Goal: Transaction & Acquisition: Purchase product/service

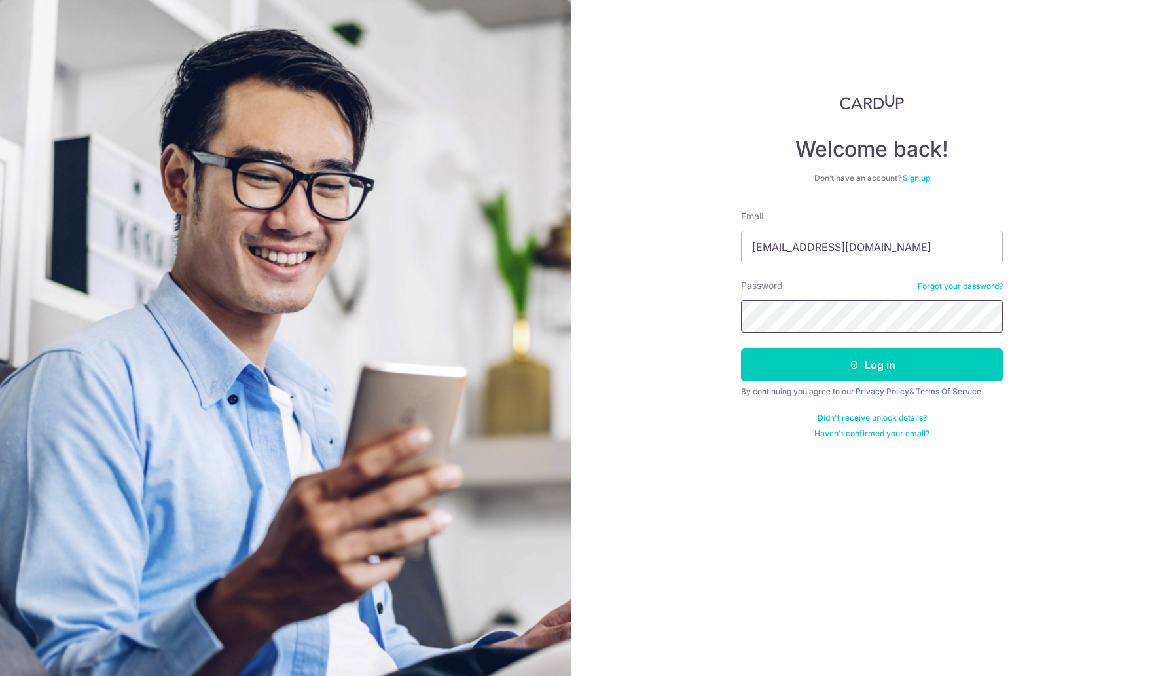
click at [741, 348] on button "Log in" at bounding box center [872, 364] width 262 height 33
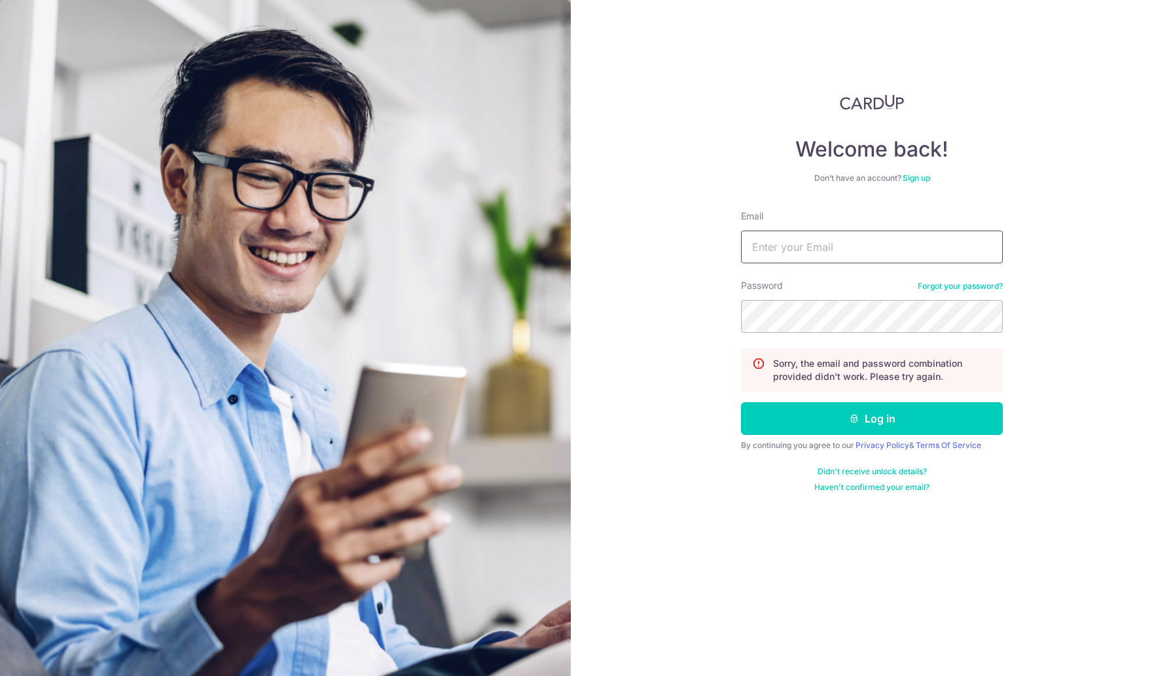
click at [858, 248] on input "Email" at bounding box center [872, 246] width 262 height 33
type input "hui.zhong90@gmail.com"
click at [741, 402] on button "Log in" at bounding box center [872, 418] width 262 height 33
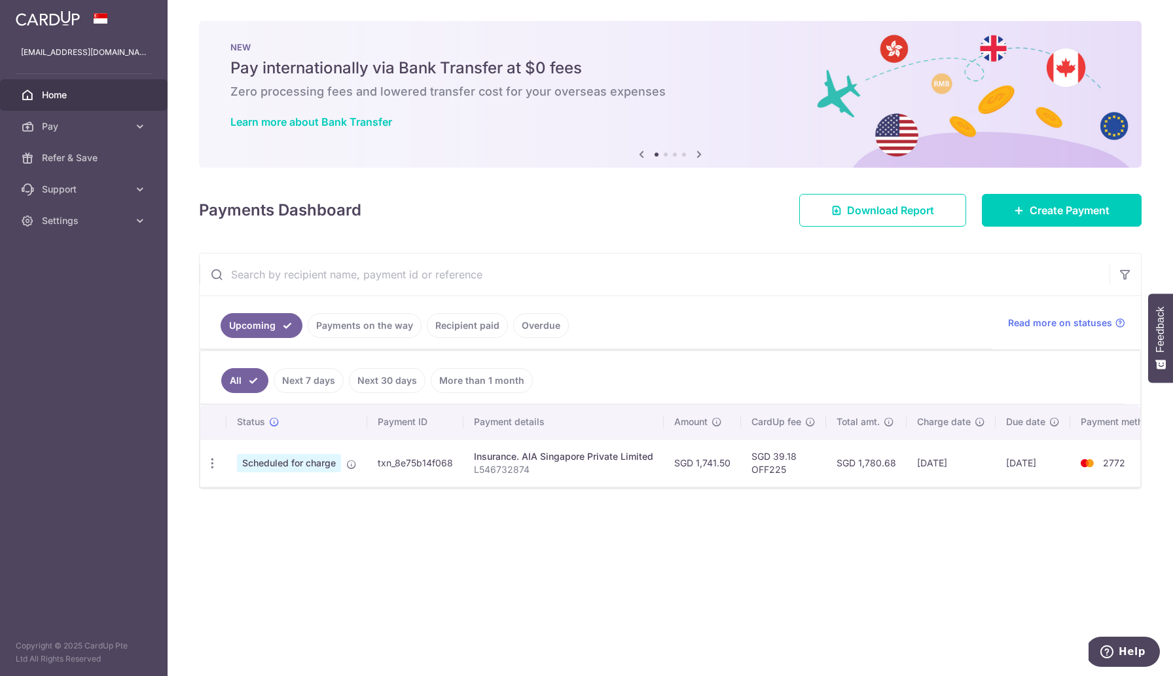
click at [364, 321] on link "Payments on the way" at bounding box center [365, 325] width 114 height 25
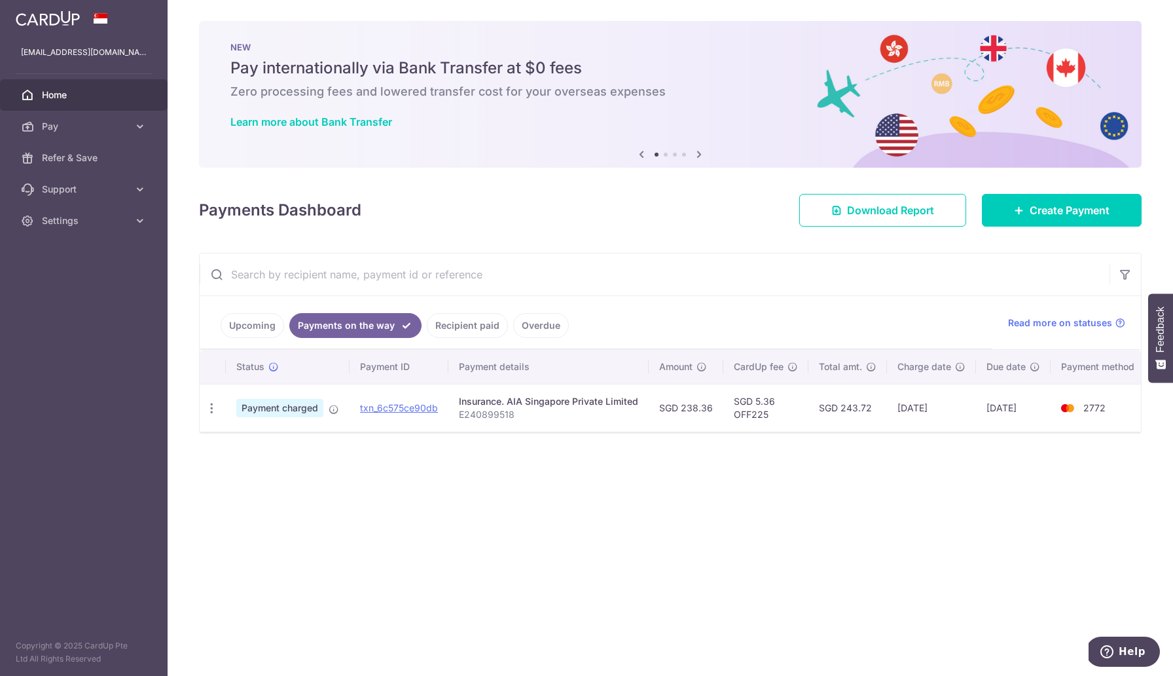
click at [471, 331] on link "Recipient paid" at bounding box center [467, 325] width 81 height 25
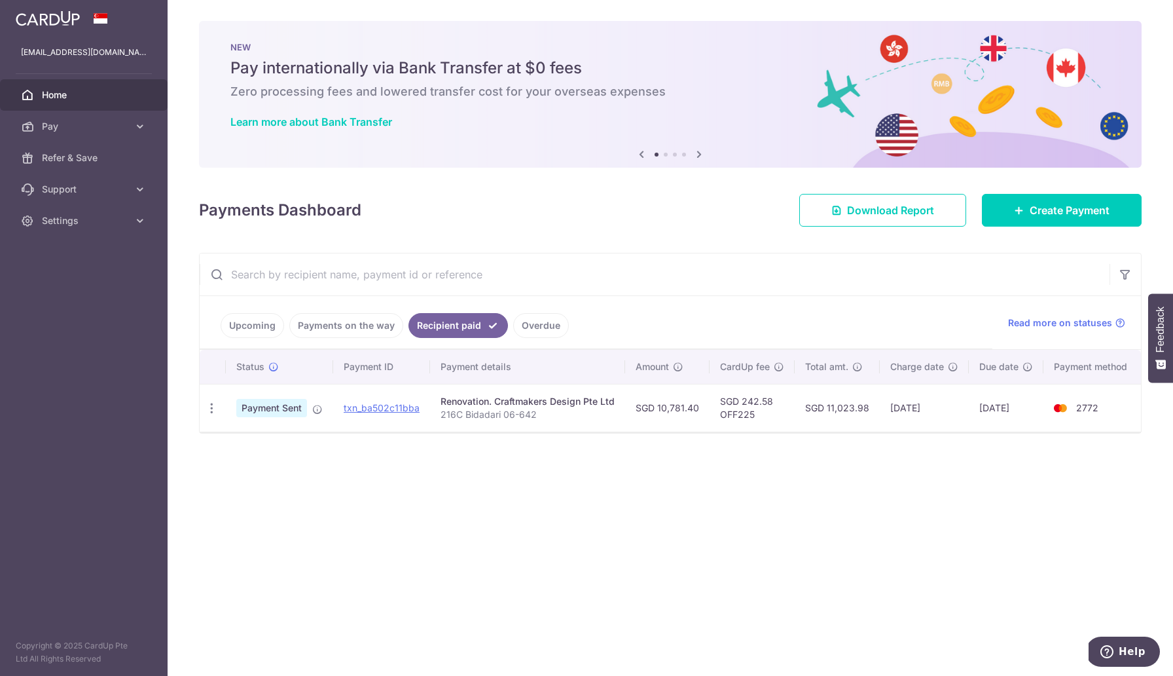
click at [246, 329] on link "Upcoming" at bounding box center [253, 325] width 64 height 25
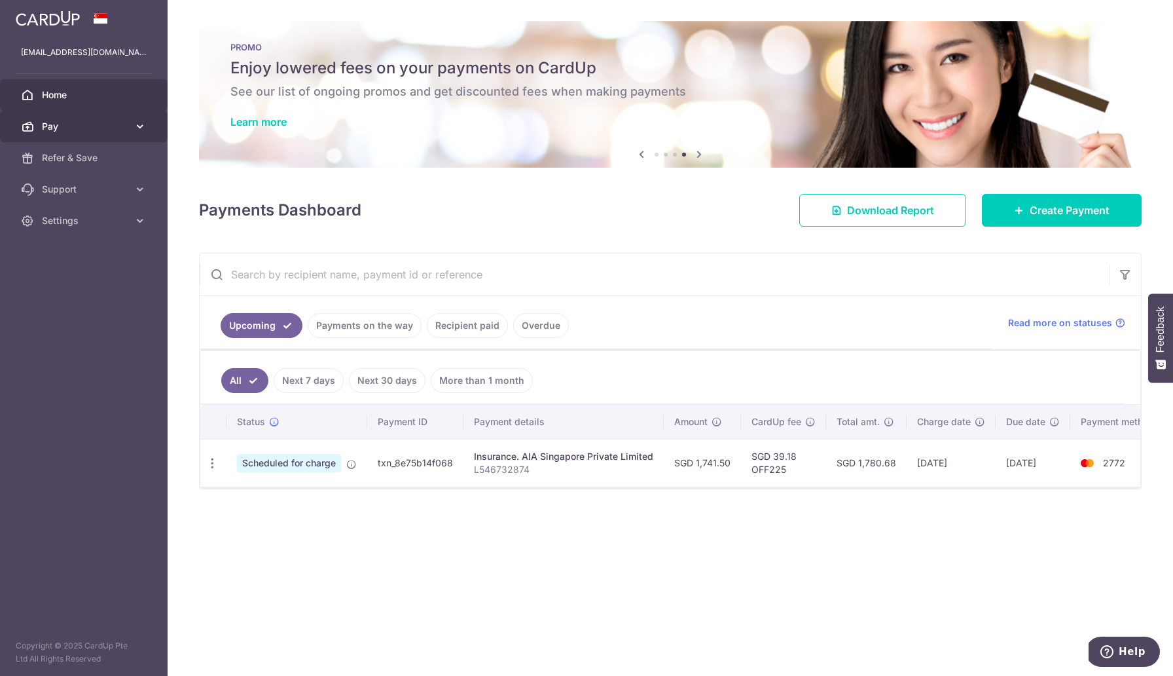
click at [75, 127] on span "Pay" at bounding box center [85, 126] width 86 height 13
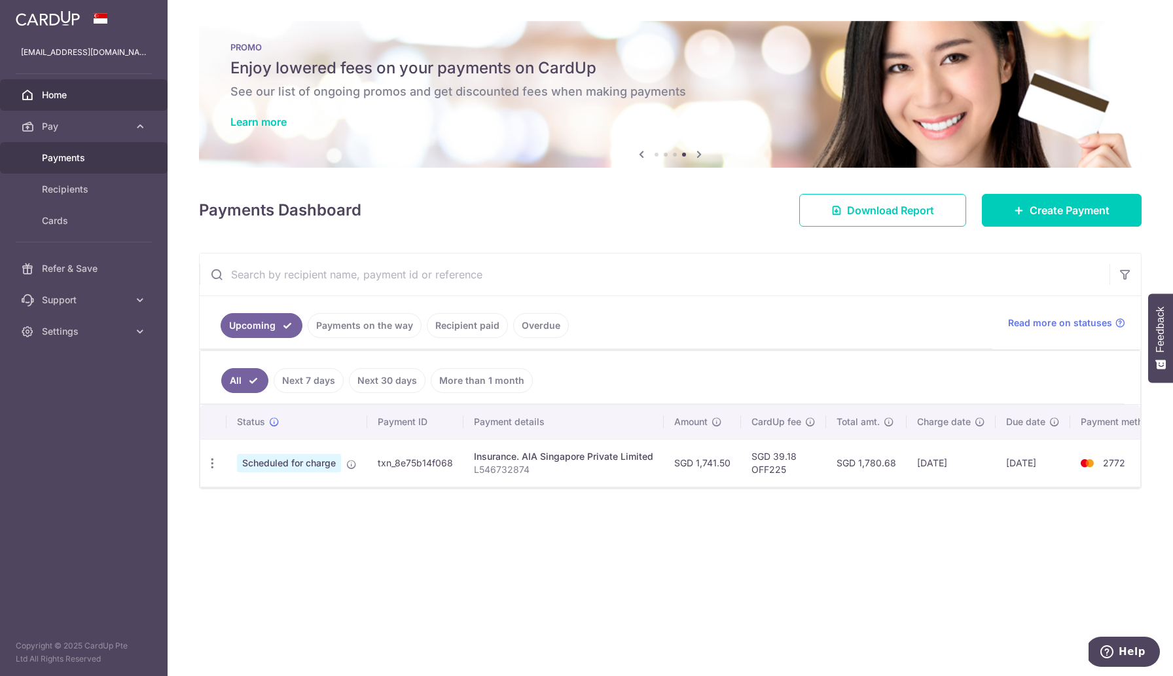
click at [88, 161] on span "Payments" at bounding box center [85, 157] width 86 height 13
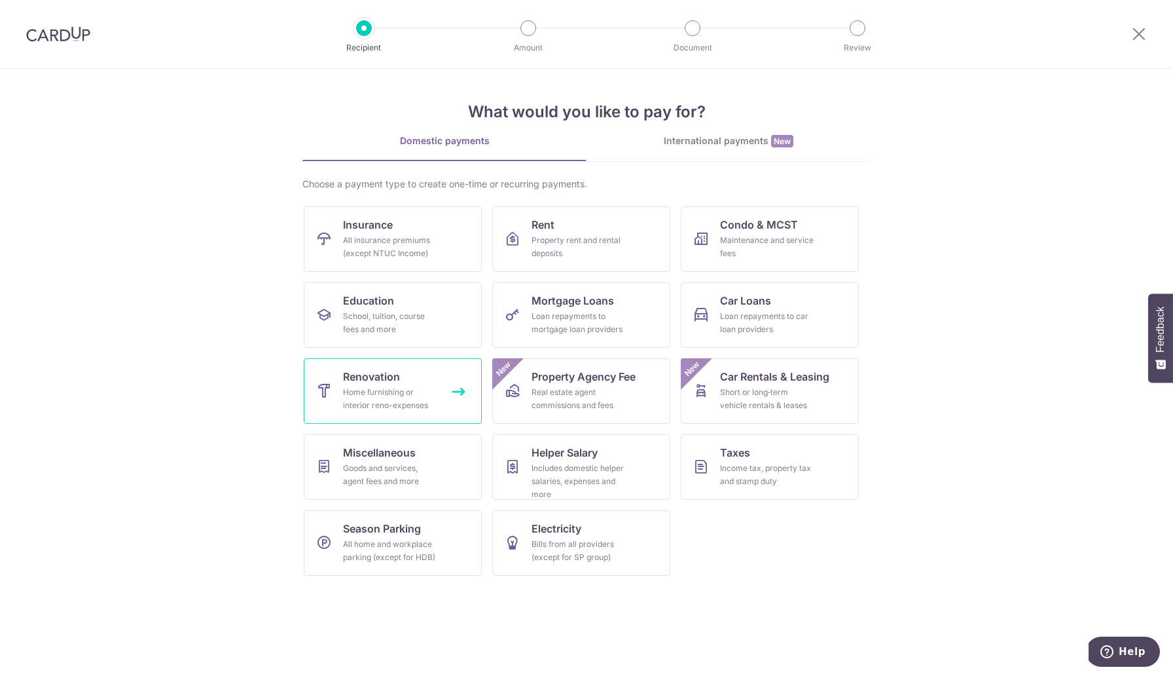
click at [434, 390] on div "Home furnishing or interior reno-expenses" at bounding box center [390, 399] width 94 height 26
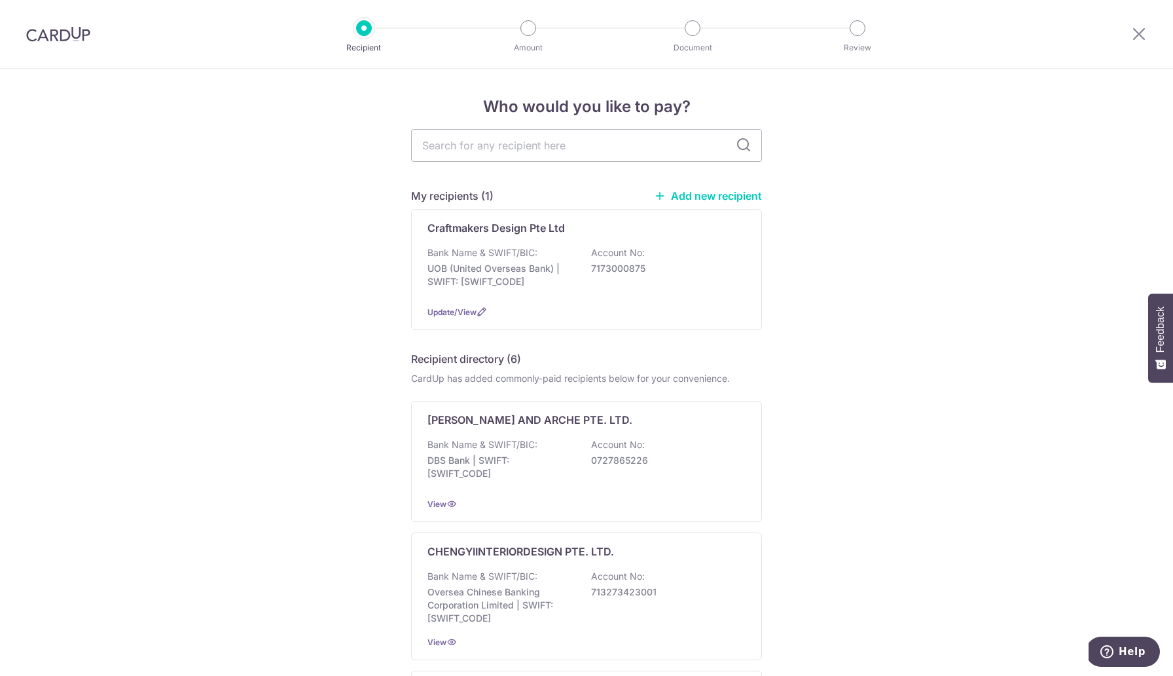
click at [690, 191] on link "Add new recipient" at bounding box center [708, 195] width 108 height 13
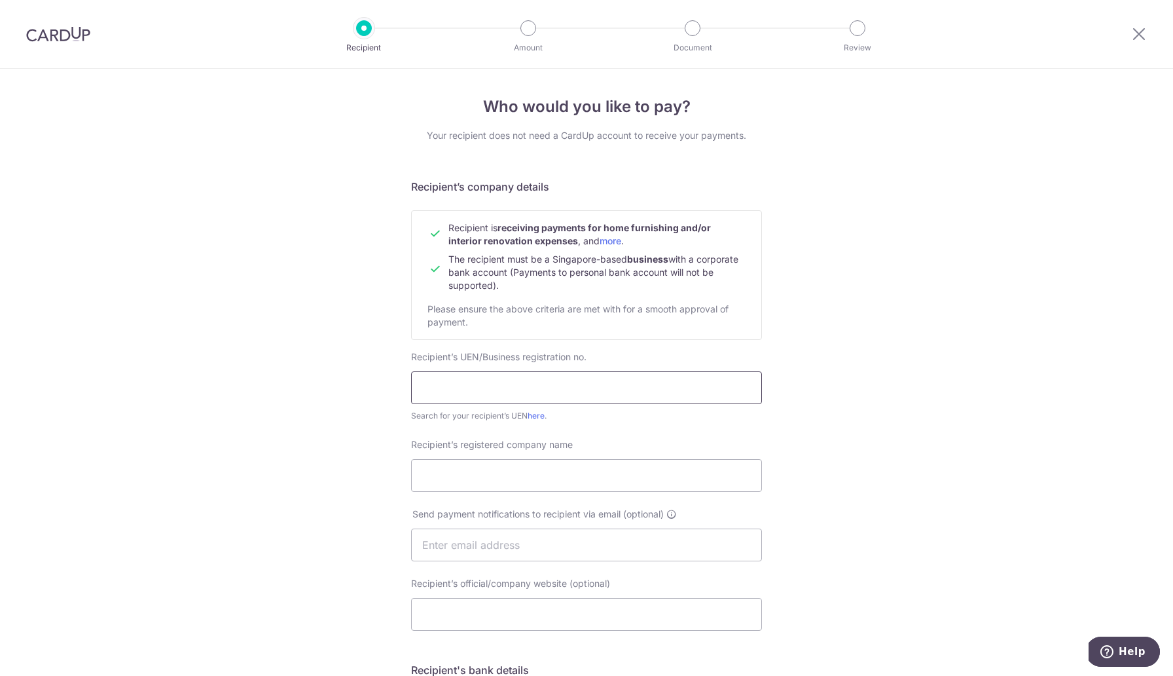
click at [462, 385] on input "text" at bounding box center [586, 387] width 351 height 33
paste input "202308256H"
type input "202308256H"
click at [468, 483] on input "Recipient’s registered company name" at bounding box center [586, 475] width 351 height 33
click at [424, 480] on input "Recipient’s registered company name" at bounding box center [586, 475] width 351 height 33
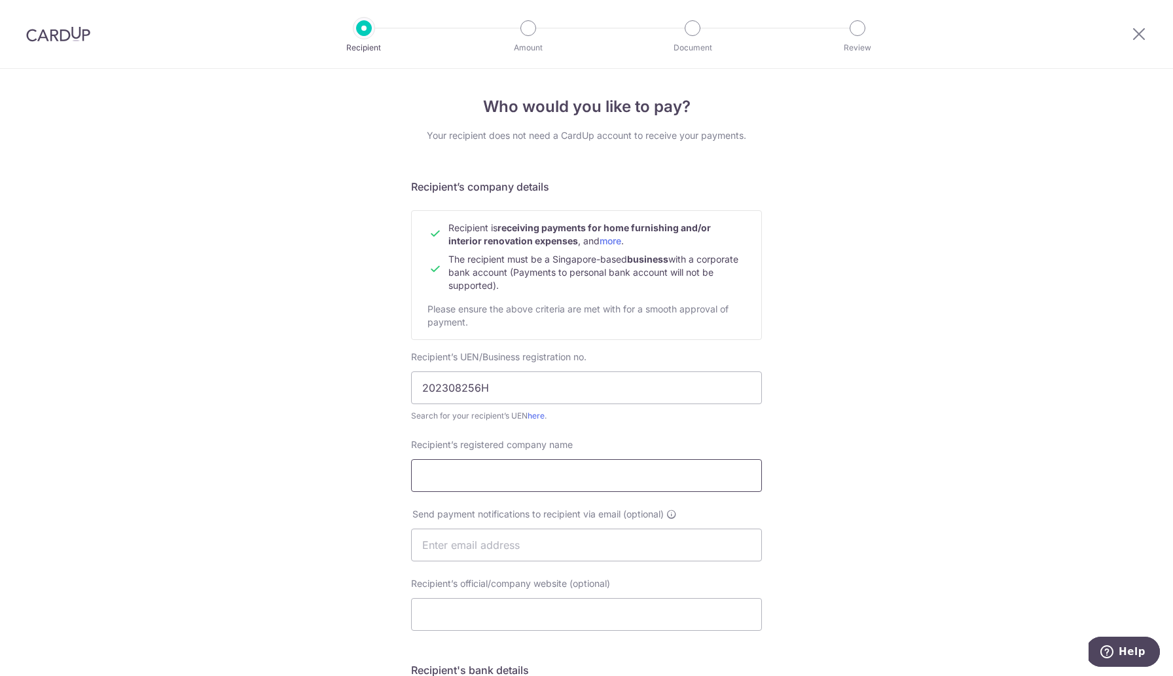
paste input "The Airconmen Pte Ltd"
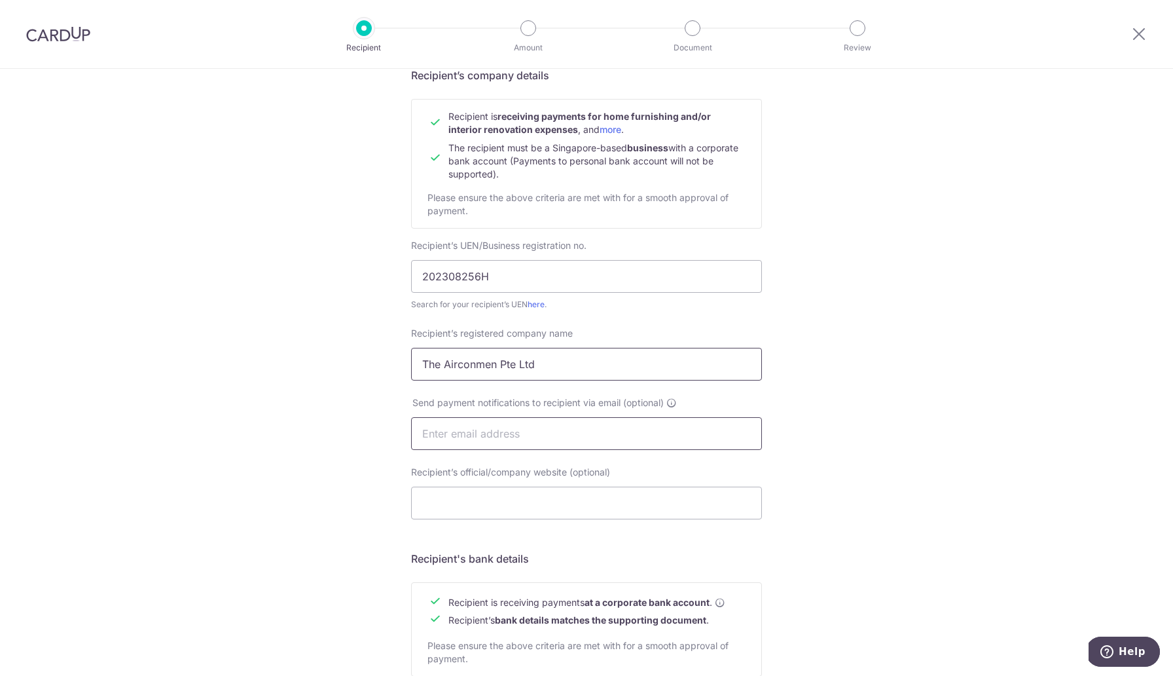
type input "The Airconmen Pte Ltd"
click at [481, 445] on input "text" at bounding box center [586, 433] width 351 height 33
click at [484, 433] on input "text" at bounding box center [586, 433] width 351 height 33
click at [511, 500] on input "Recipient’s official/company website (optional)" at bounding box center [586, 502] width 351 height 33
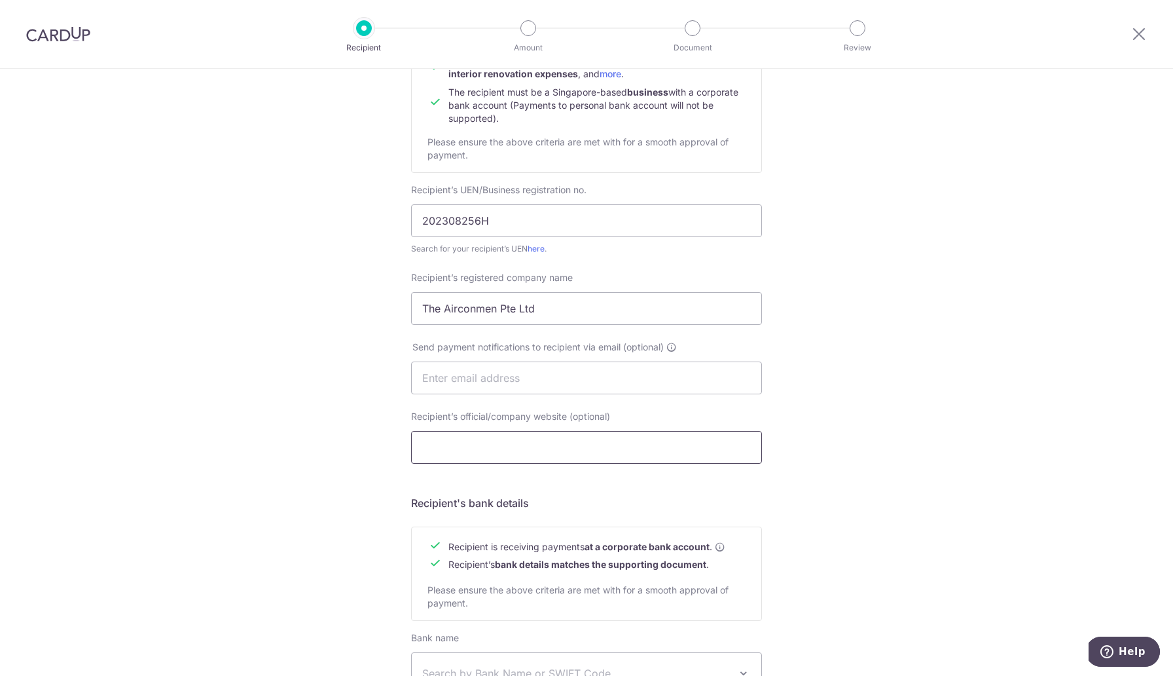
scroll to position [372, 0]
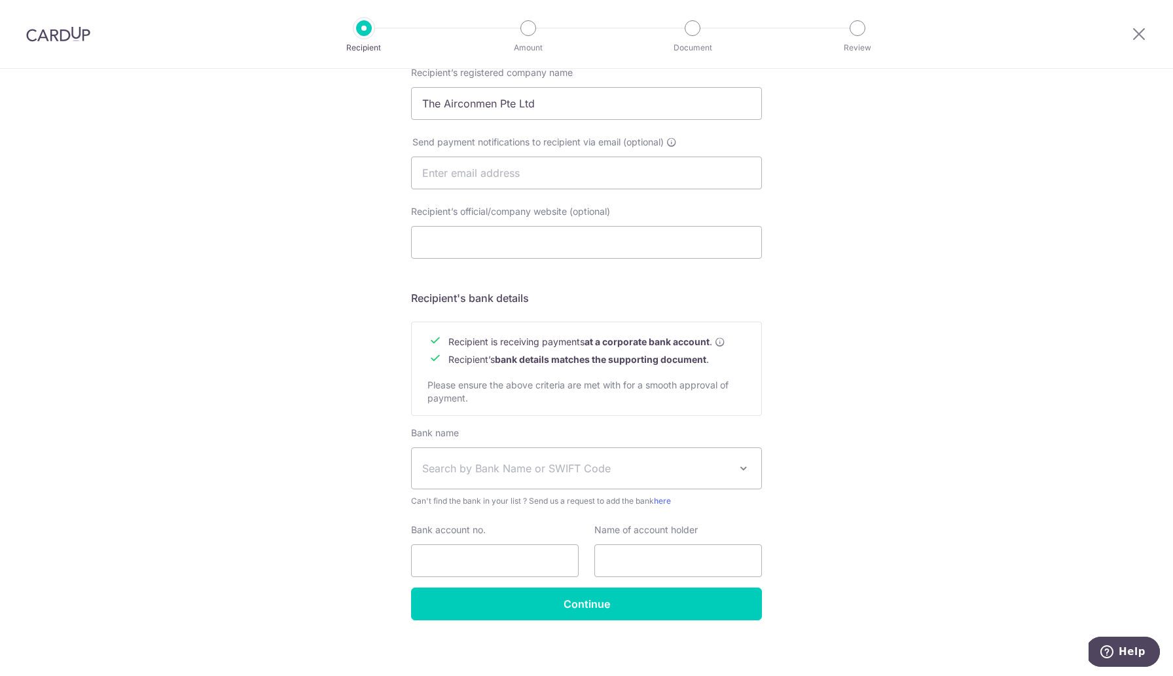
click at [538, 468] on span "Search by Bank Name or SWIFT Code" at bounding box center [576, 468] width 308 height 16
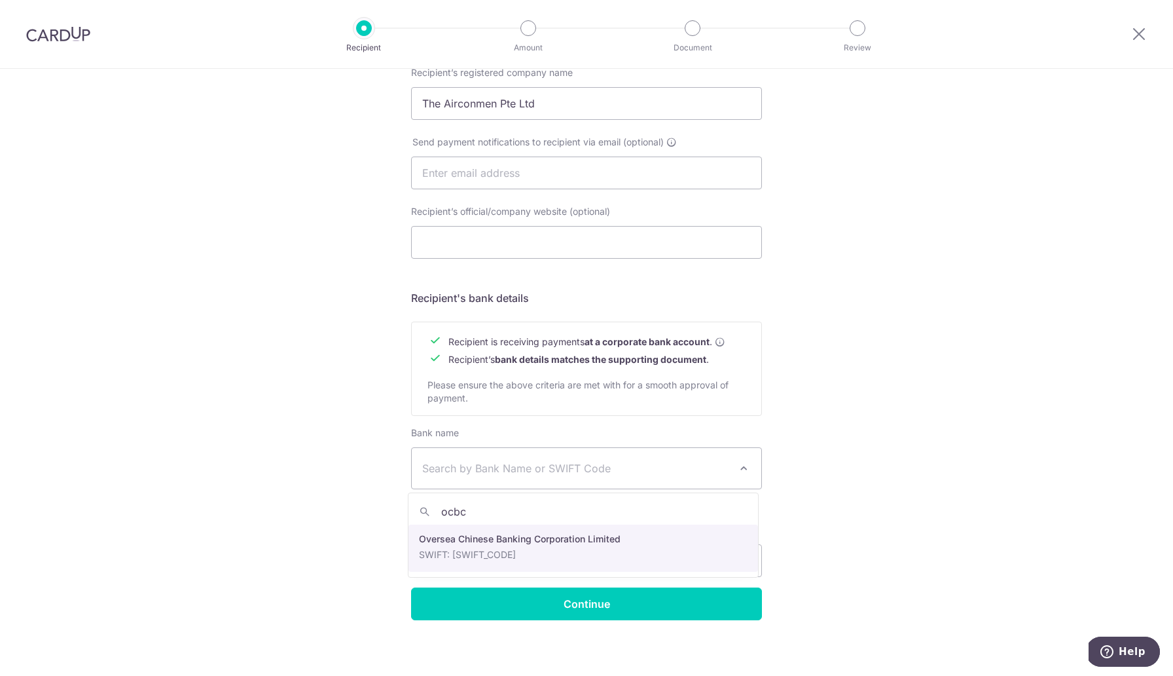
type input "ocbc"
select select "12"
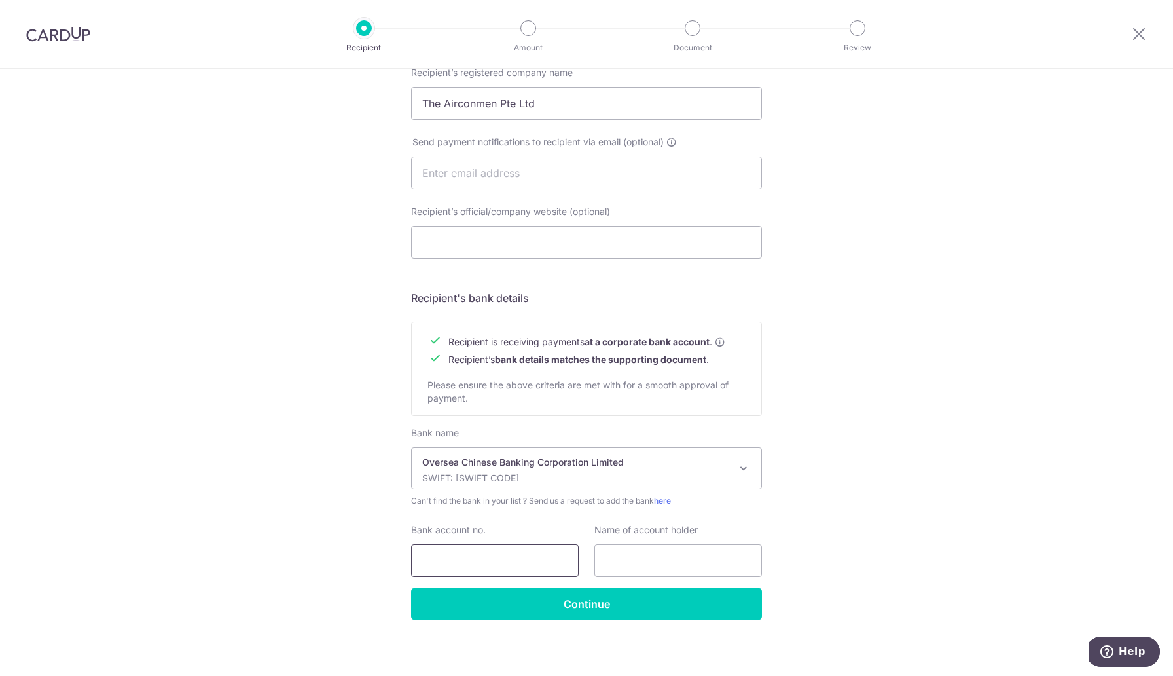
drag, startPoint x: 481, startPoint y: 551, endPoint x: 494, endPoint y: 545, distance: 14.6
click at [481, 552] on input "Bank account no." at bounding box center [495, 560] width 168 height 33
paste input "595294919001"
type input "595294919001"
click at [651, 551] on input "text" at bounding box center [679, 560] width 168 height 33
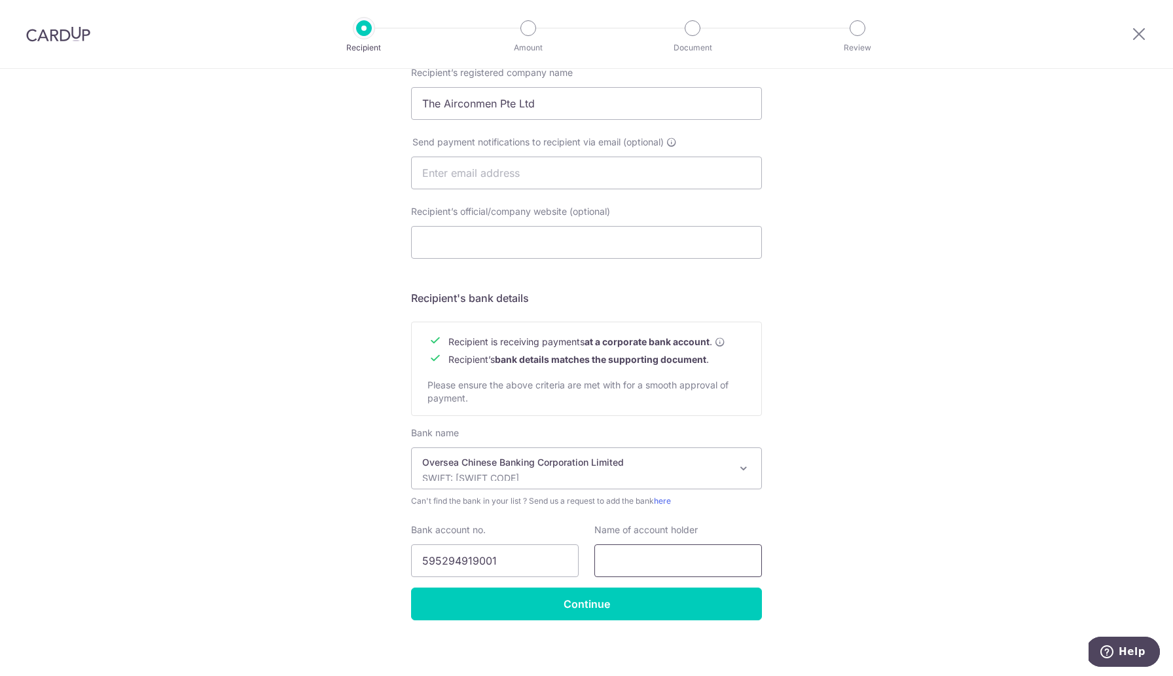
paste input "The Airconmen Pte Ltd"
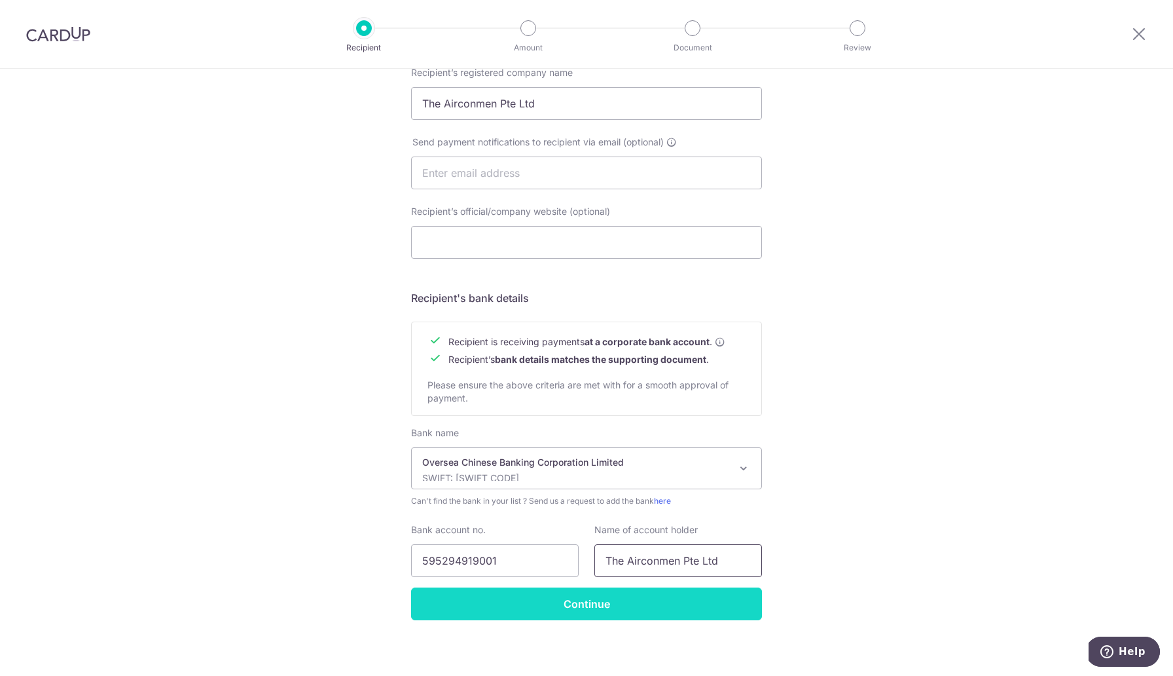
type input "The Airconmen Pte Ltd"
click at [617, 610] on input "Continue" at bounding box center [586, 603] width 351 height 33
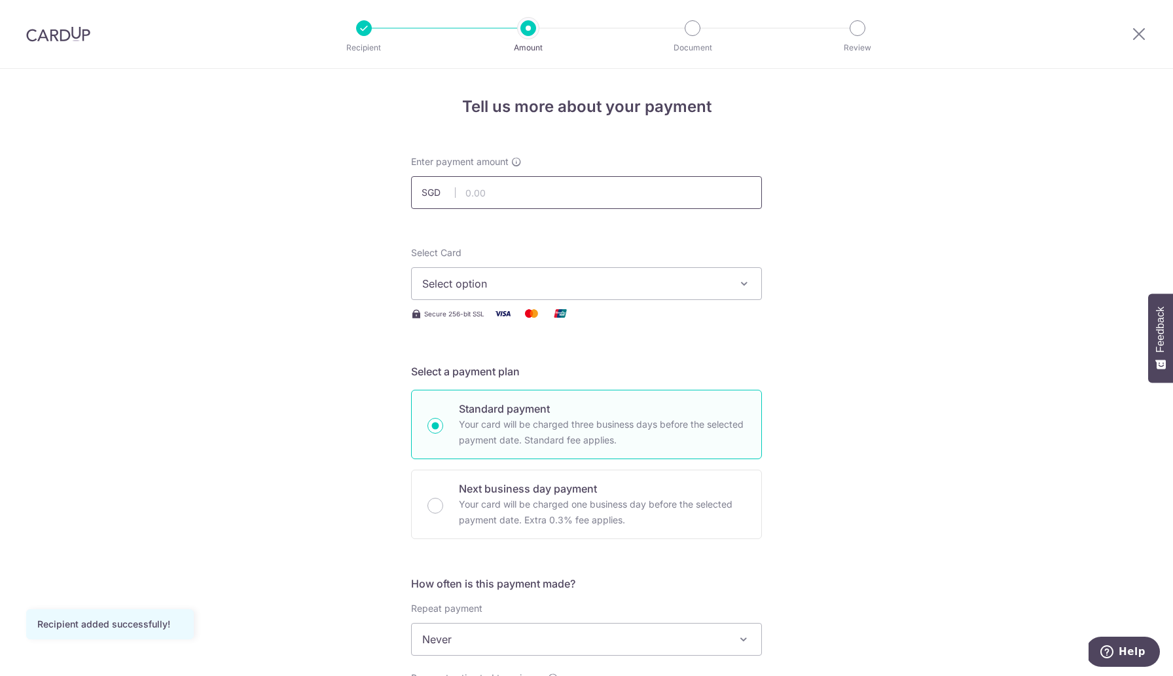
click at [479, 187] on input "text" at bounding box center [586, 192] width 351 height 33
type input "3,000.00"
click at [688, 283] on span "Select option" at bounding box center [574, 284] width 305 height 16
click at [562, 361] on li "Your Cards" at bounding box center [587, 346] width 350 height 29
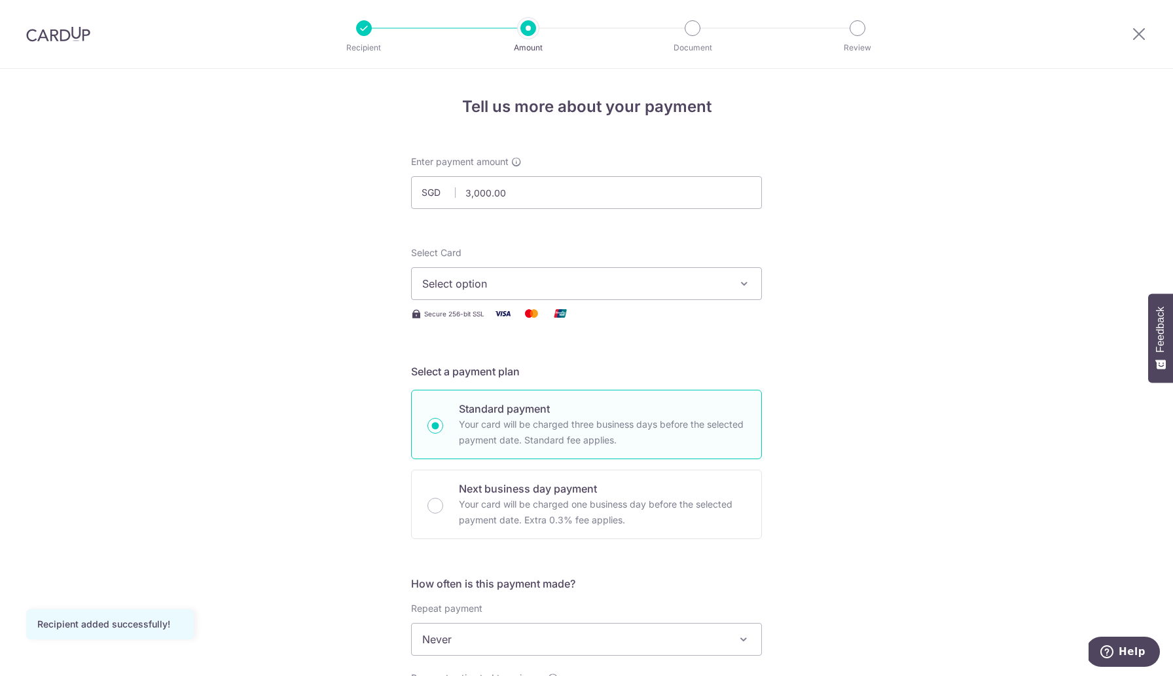
click at [699, 280] on span "Select option" at bounding box center [574, 284] width 305 height 16
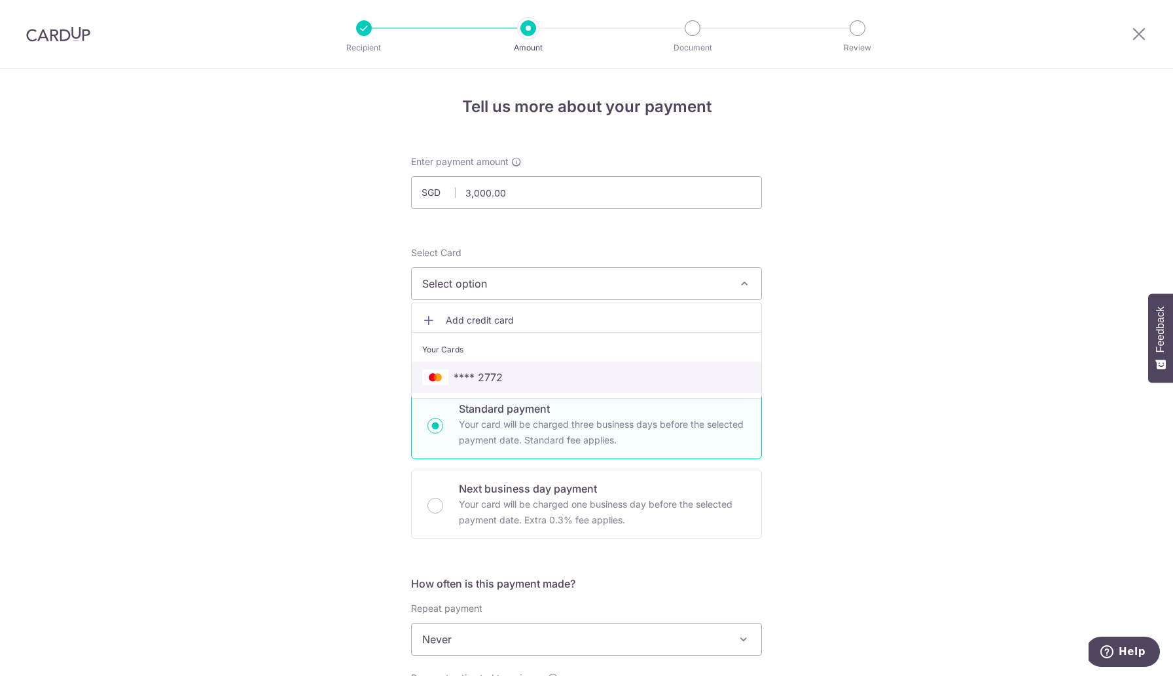
click at [477, 372] on span "**** 2772" at bounding box center [478, 377] width 49 height 16
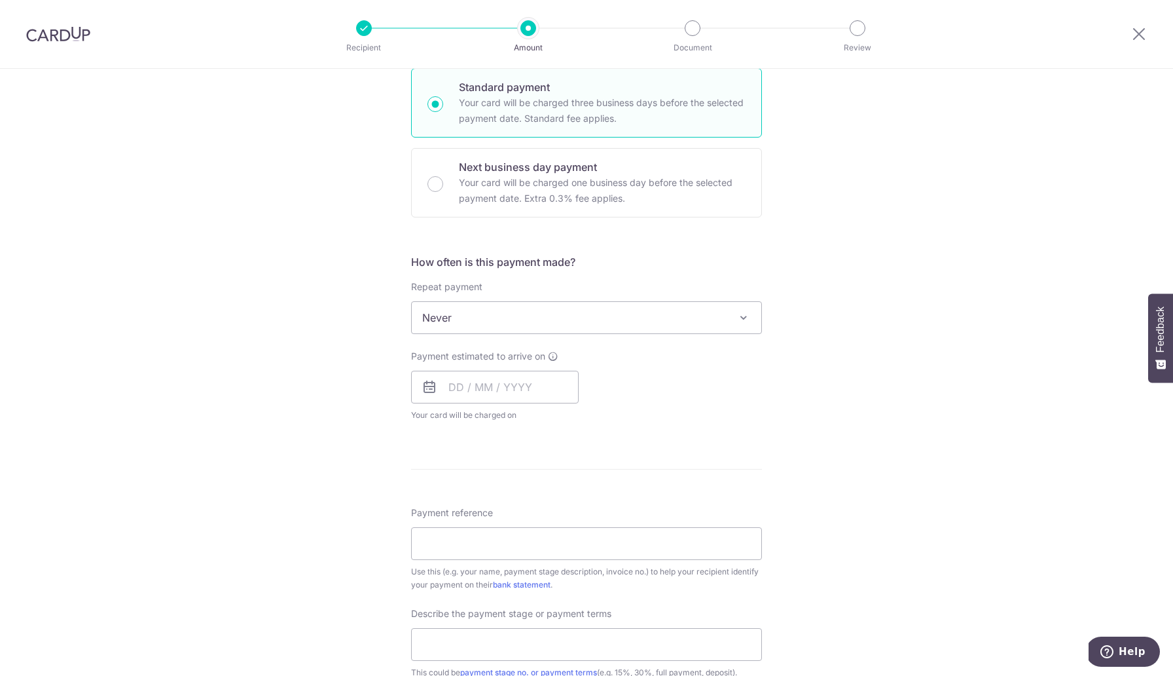
scroll to position [321, 0]
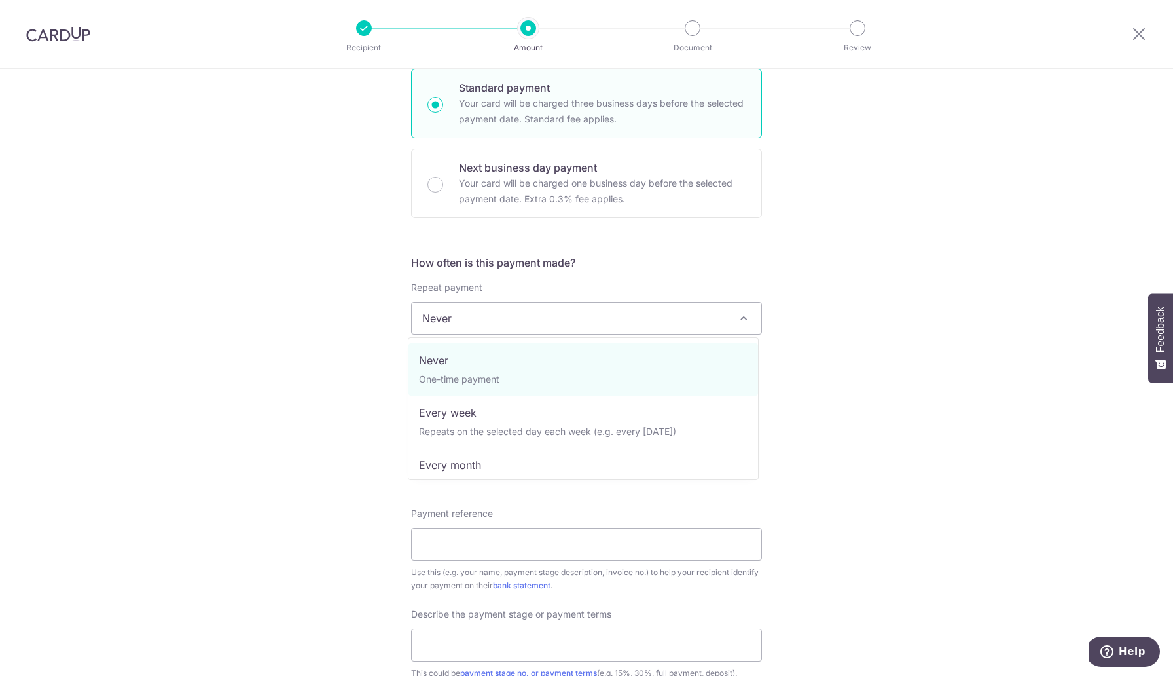
click at [543, 325] on span "Never" at bounding box center [587, 318] width 350 height 31
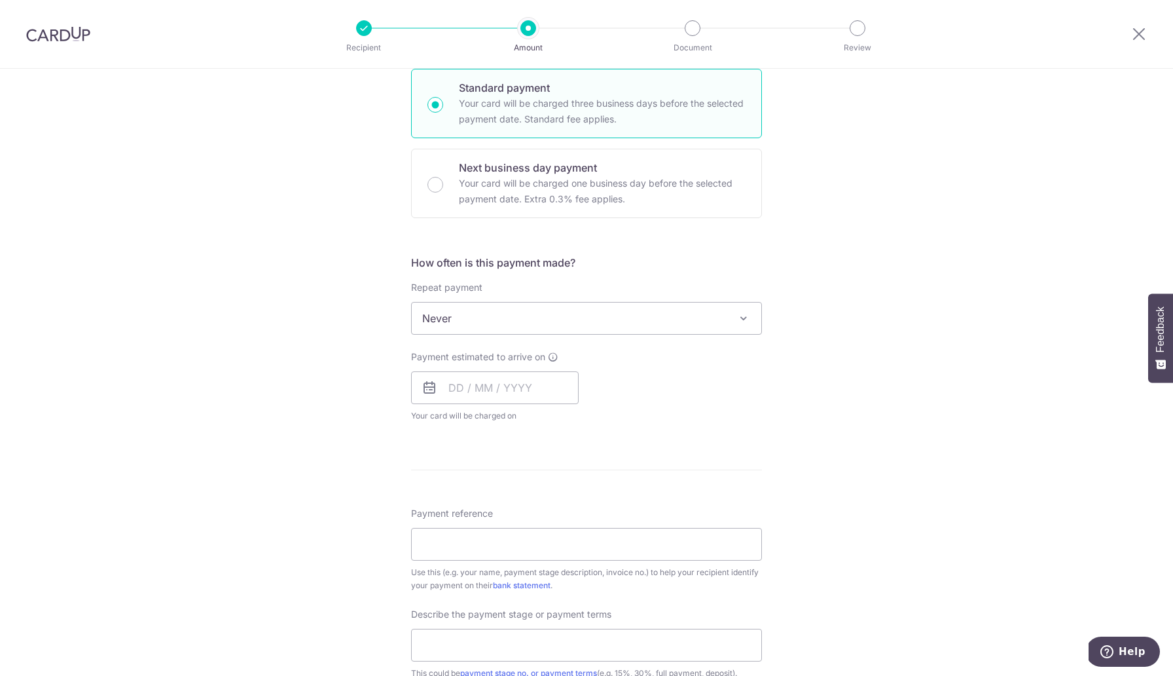
click at [544, 323] on span "Never" at bounding box center [587, 318] width 350 height 31
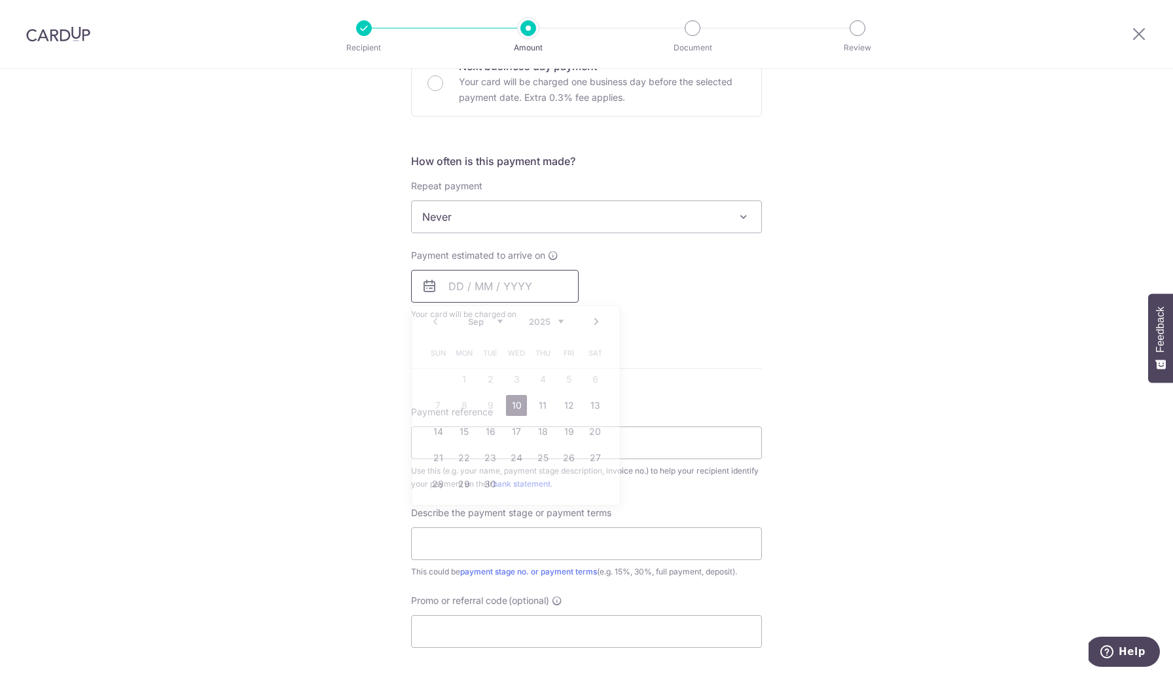
click at [438, 288] on input "text" at bounding box center [495, 286] width 168 height 33
click at [515, 412] on link "10" at bounding box center [516, 405] width 21 height 21
type input "10/09/2025"
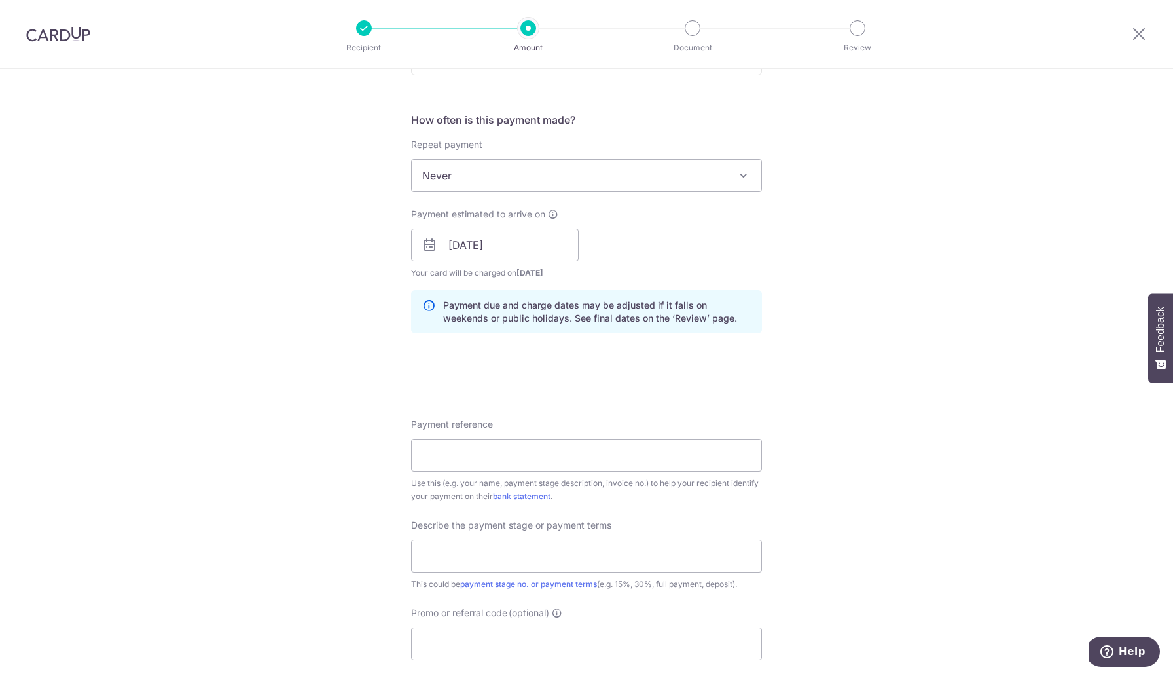
scroll to position [661, 0]
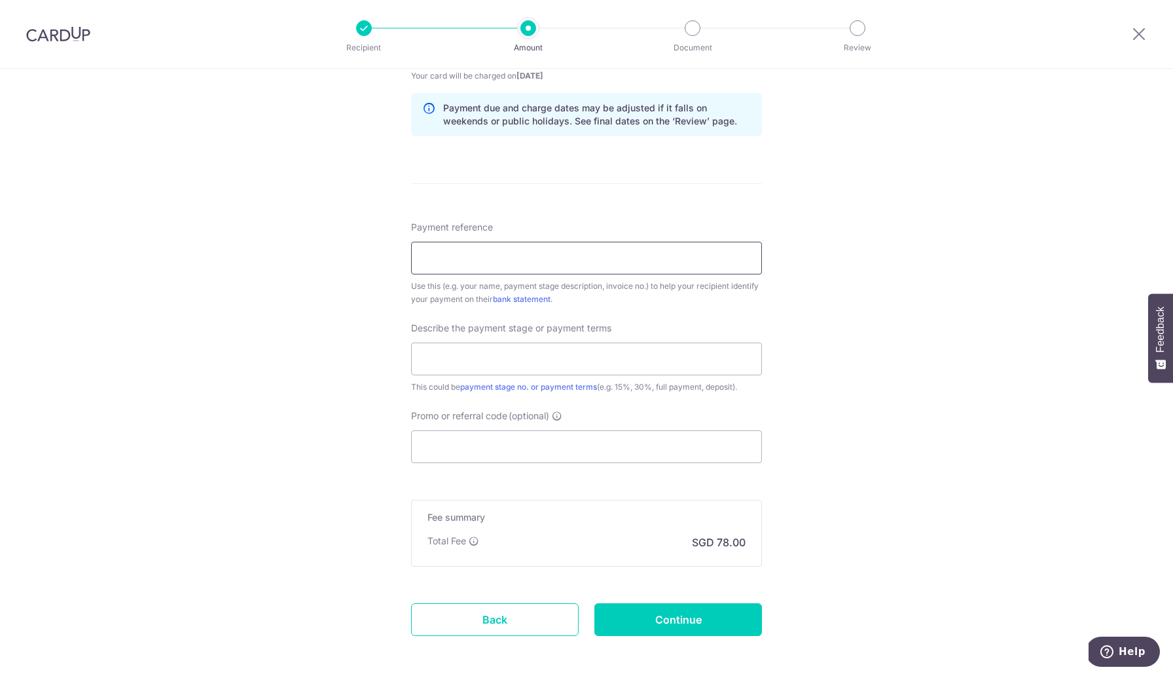
click at [485, 255] on input "Payment reference" at bounding box center [586, 258] width 351 height 33
click at [905, 308] on div "Tell us more about your payment Enter payment amount SGD 3,000.00 3000.00 Recip…" at bounding box center [586, 71] width 1173 height 1326
click at [475, 259] on input "Payment reference" at bounding box center [586, 258] width 351 height 33
type input "216C Bidadari 06-642"
click at [450, 362] on input "text" at bounding box center [586, 358] width 351 height 33
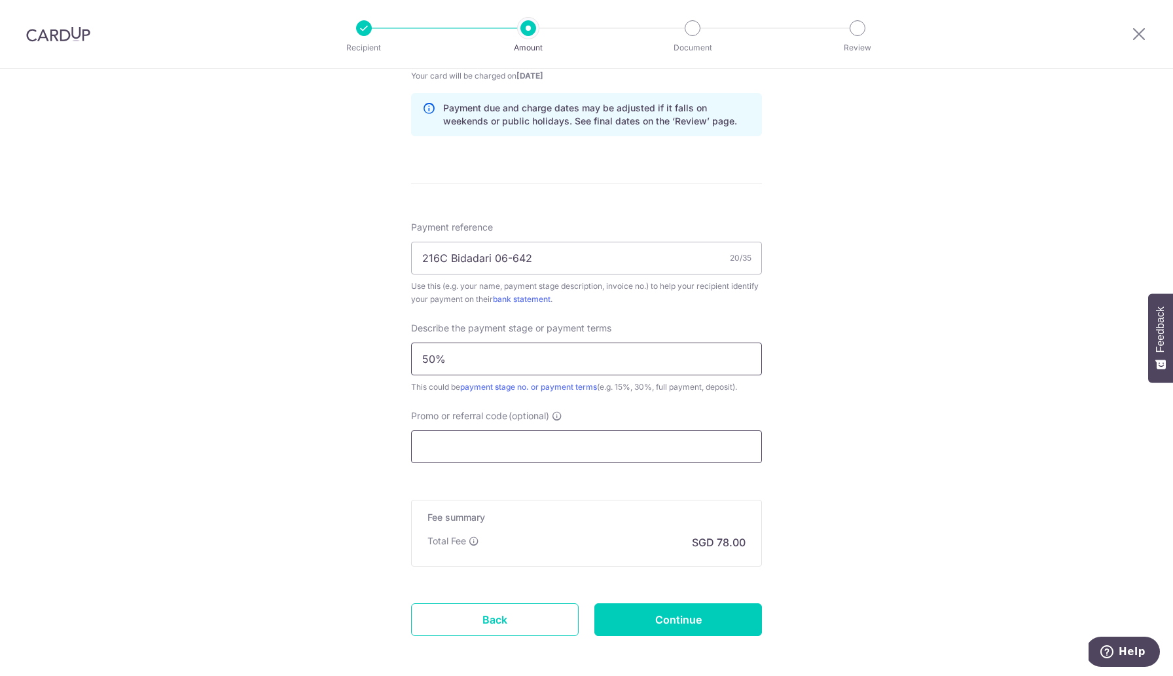
type input "50%"
click at [462, 442] on input "Promo or referral code (optional)" at bounding box center [586, 446] width 351 height 33
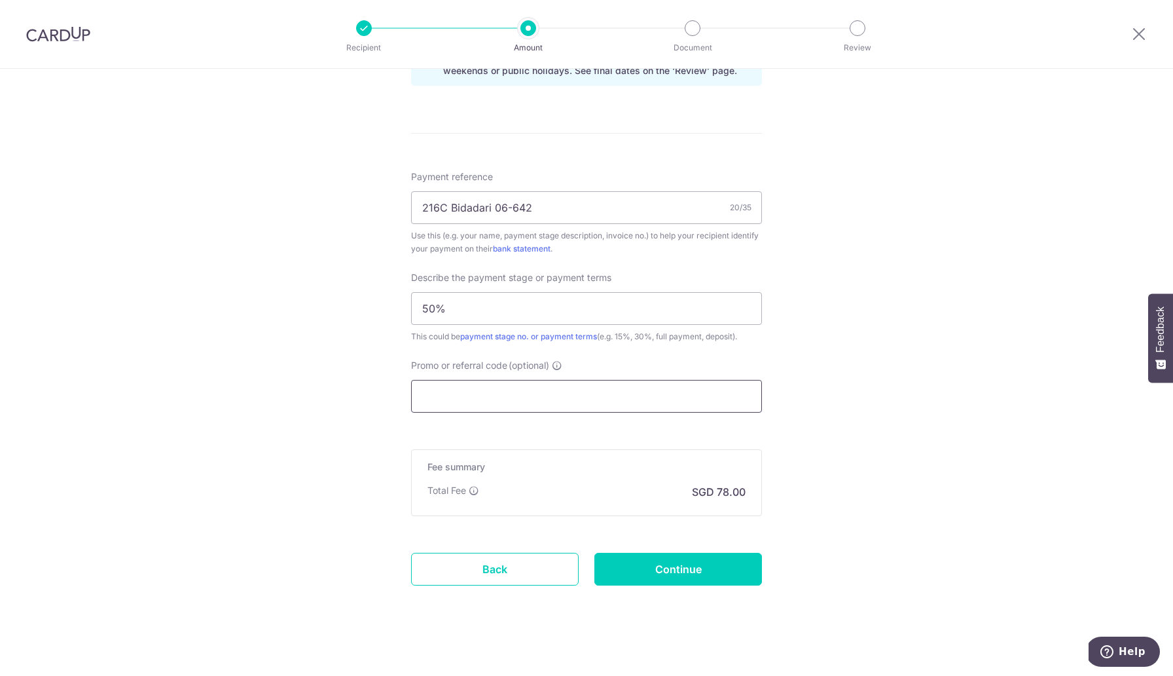
scroll to position [719, 0]
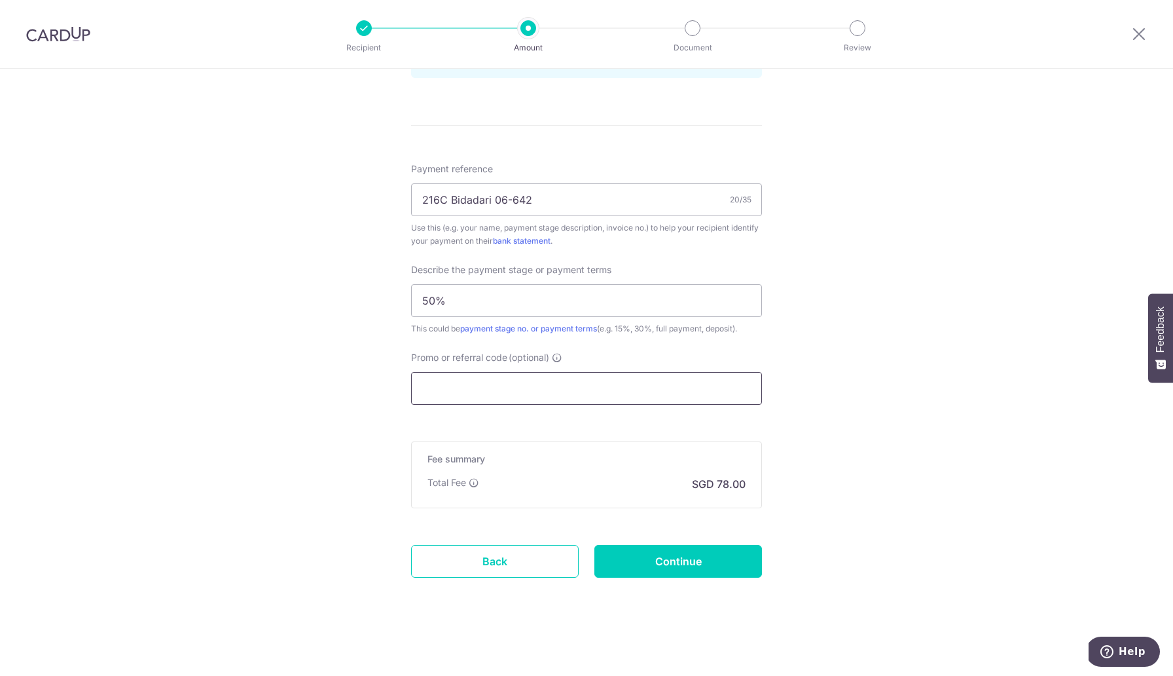
paste input "MCTAX25N"
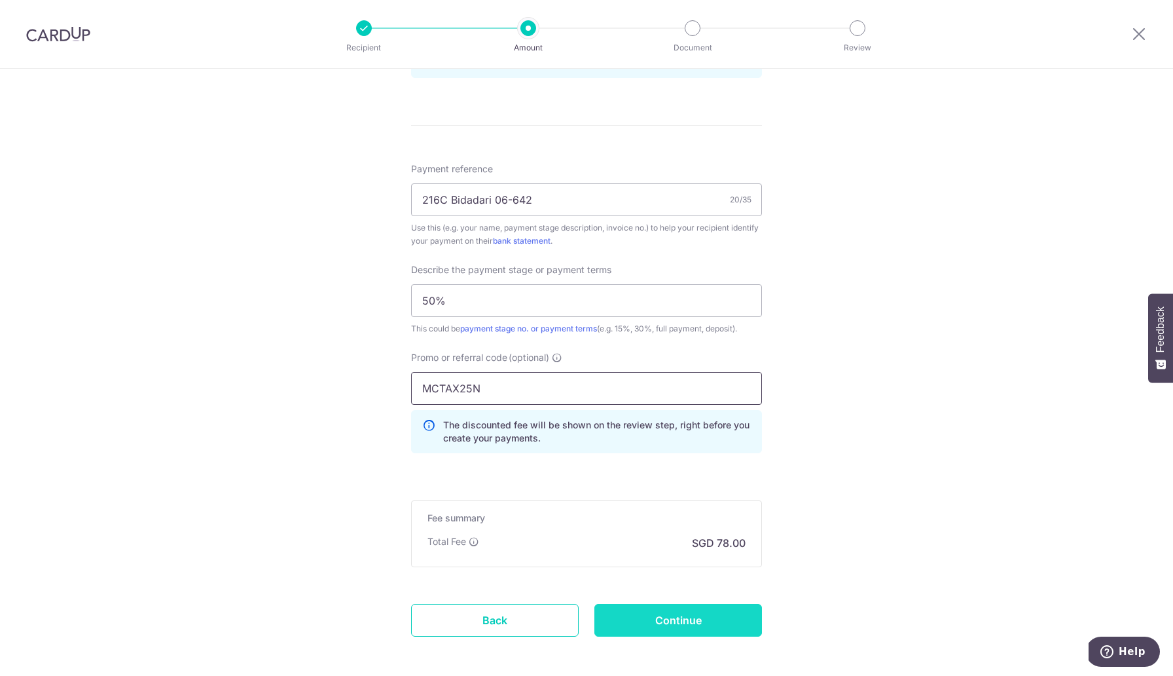
type input "MCTAX25N"
click at [675, 627] on input "Continue" at bounding box center [679, 620] width 168 height 33
type input "Create Schedule"
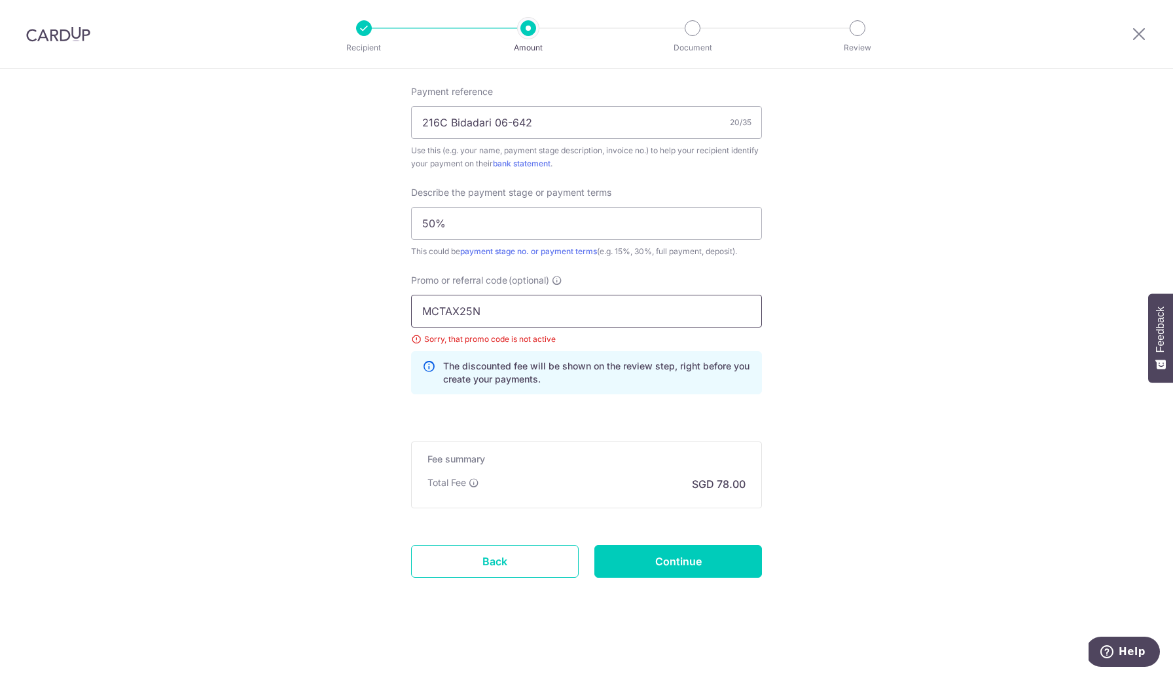
click at [449, 321] on input "MCTAX25N" at bounding box center [586, 311] width 351 height 33
paste input "ILELIO"
type input "MILELION"
click at [659, 553] on input "Continue" at bounding box center [679, 561] width 168 height 33
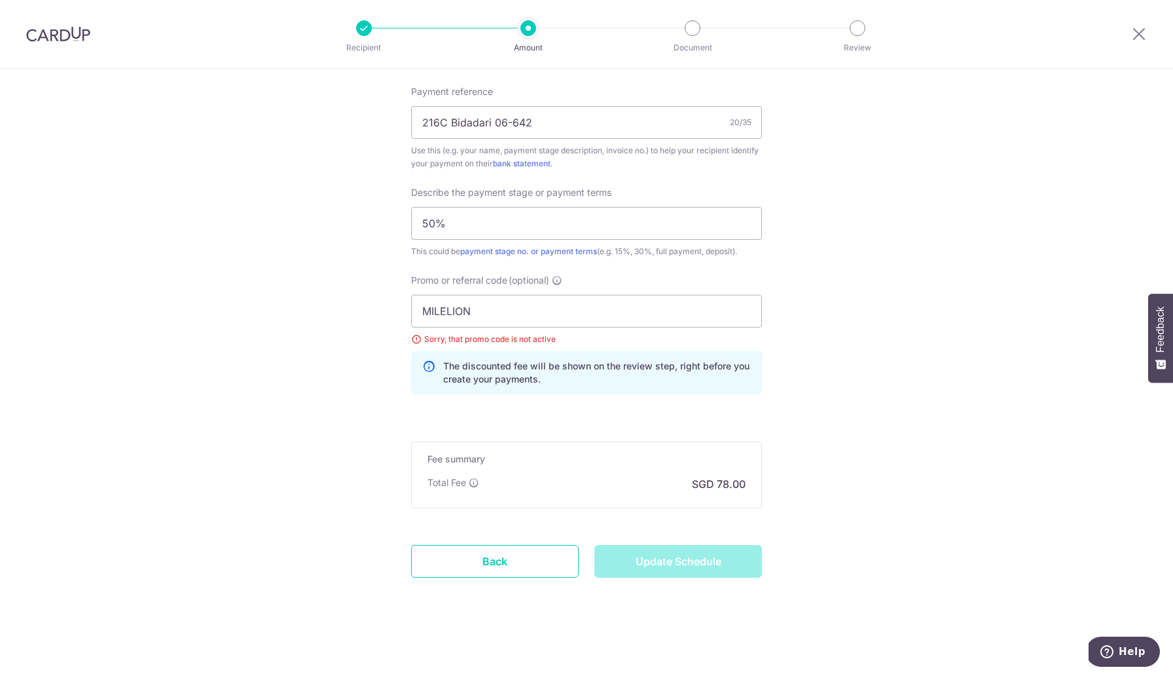
type input "Update Schedule"
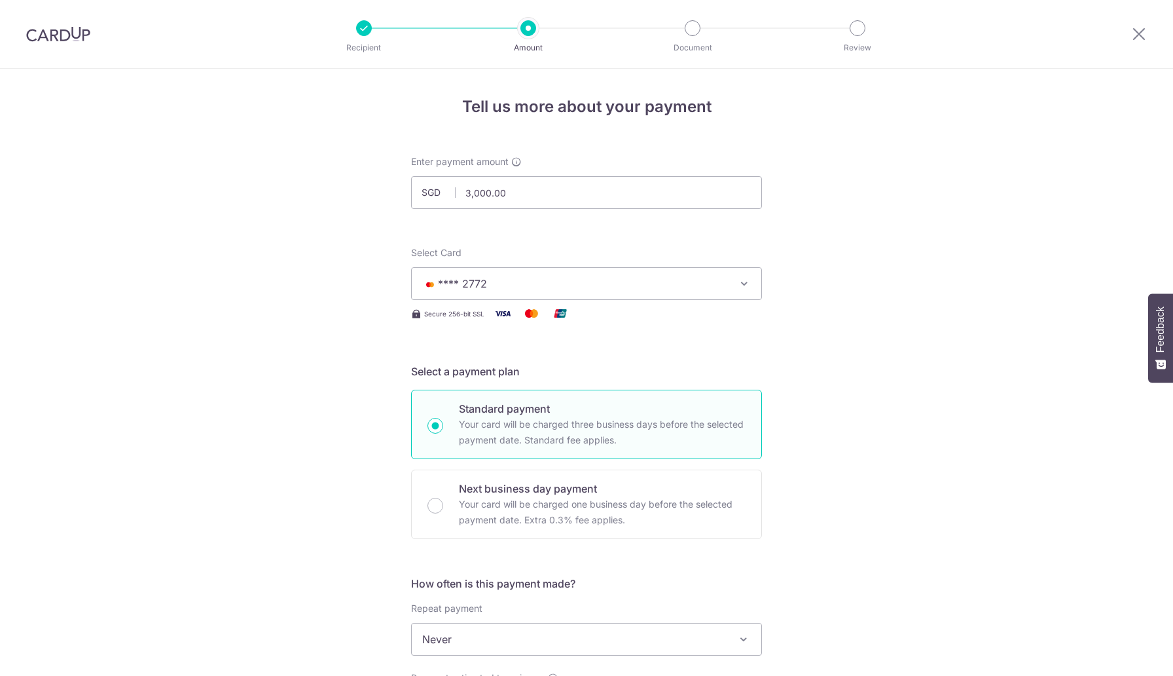
scroll to position [796, 0]
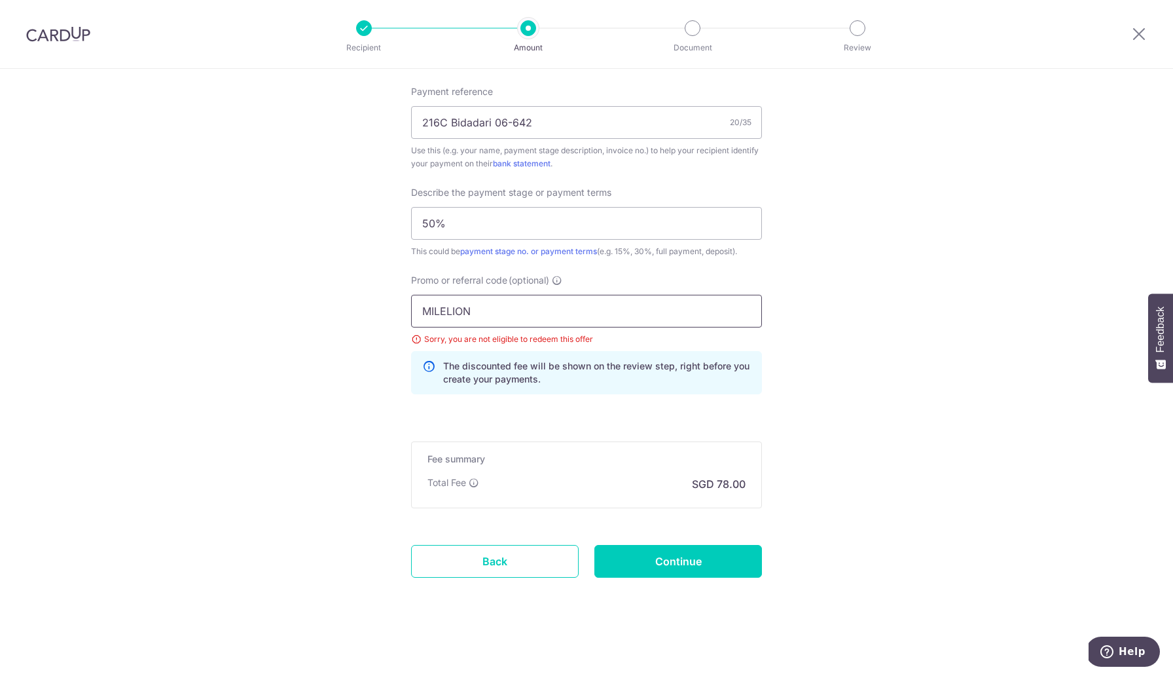
click at [459, 323] on input "MILELION" at bounding box center [586, 311] width 351 height 33
paste input "SAVERENT179"
type input "SAVERENT179"
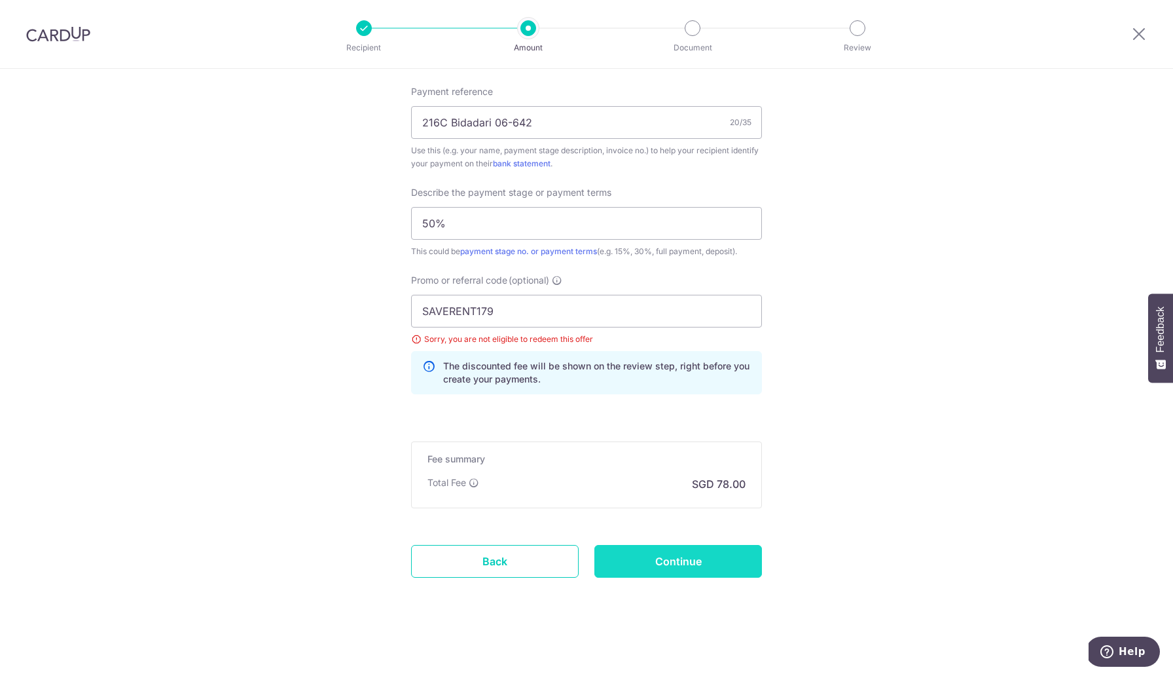
click at [646, 567] on input "Continue" at bounding box center [679, 561] width 168 height 33
type input "Update Schedule"
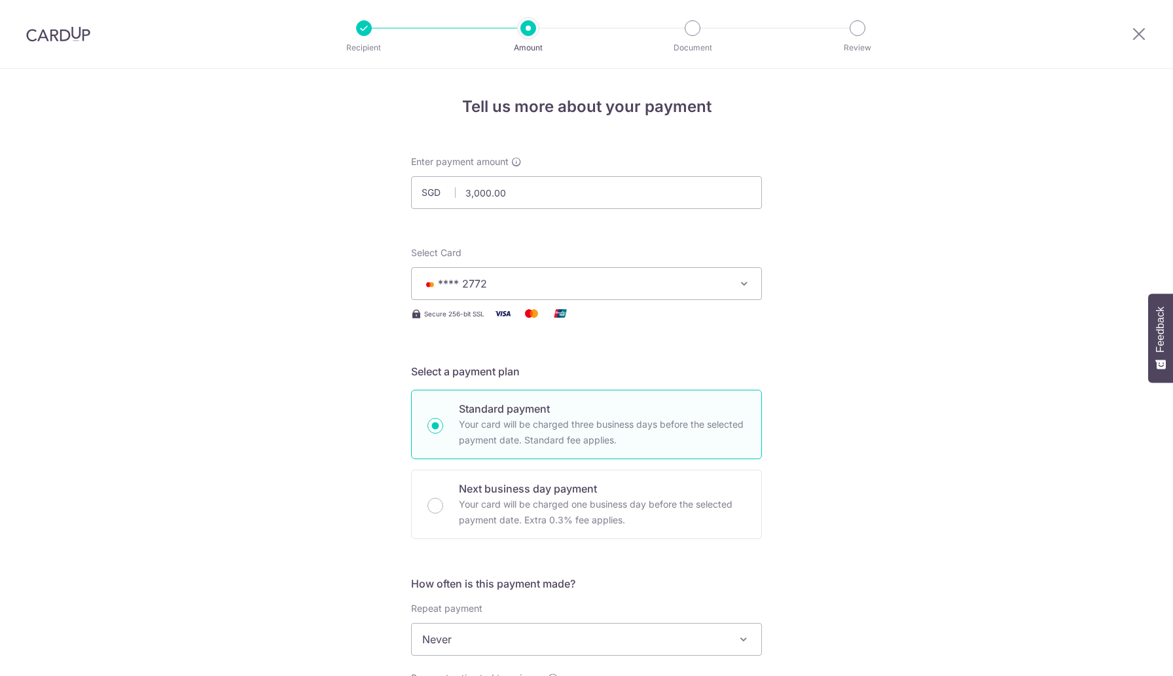
scroll to position [796, 0]
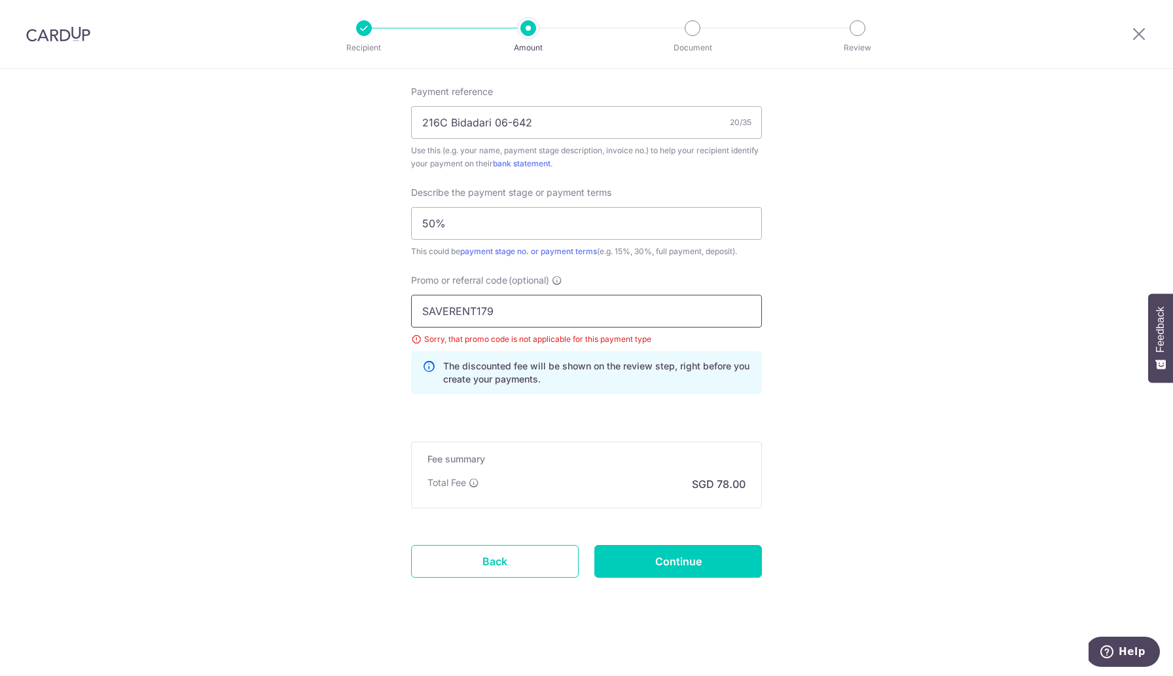
click at [484, 314] on input "SAVERENT179" at bounding box center [586, 311] width 351 height 33
paste input "OFF225"
type input "OFF225"
click at [661, 551] on input "Continue" at bounding box center [679, 561] width 168 height 33
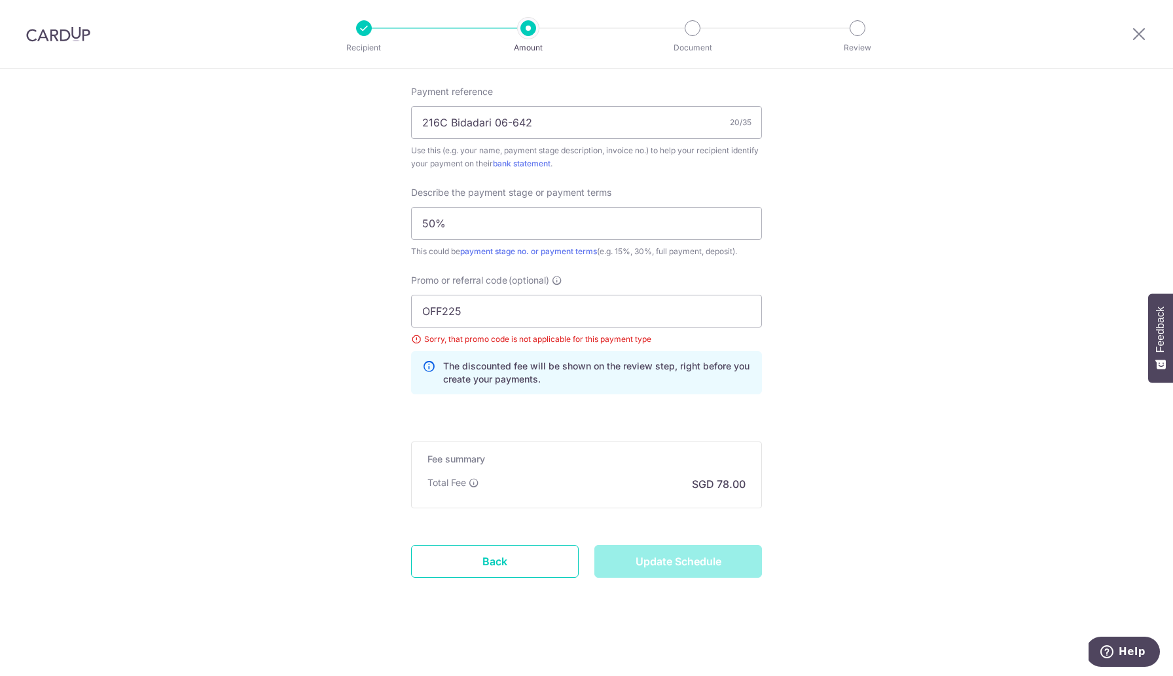
type input "Update Schedule"
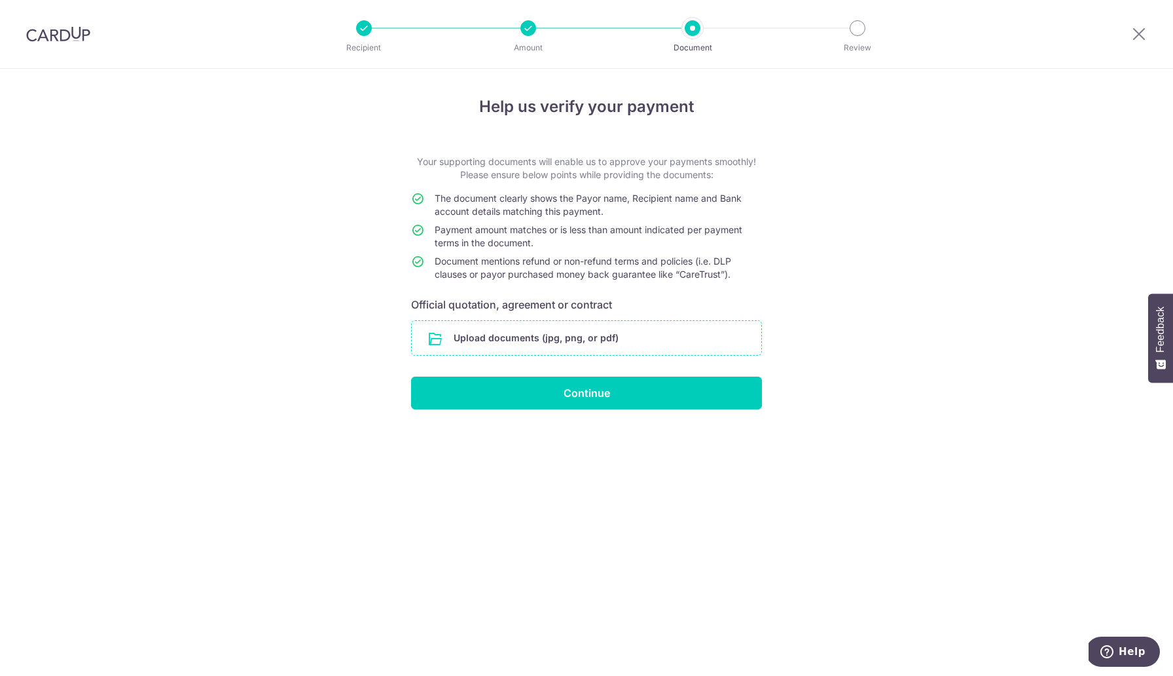
click at [541, 339] on input "file" at bounding box center [587, 338] width 350 height 34
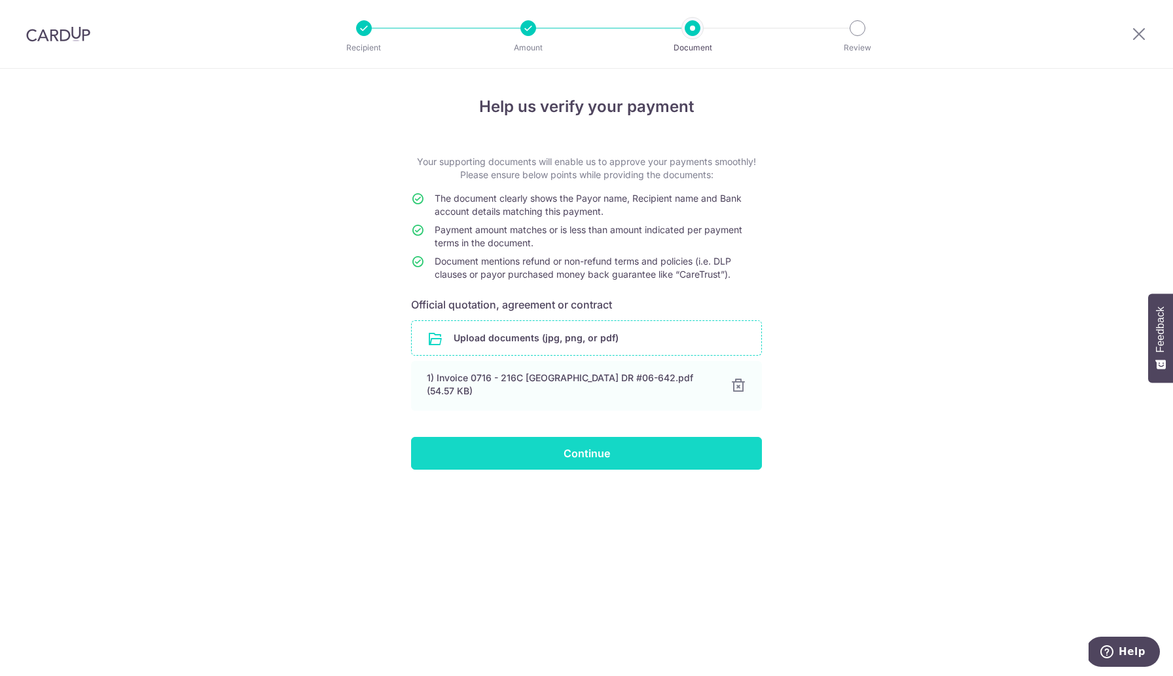
click at [591, 454] on input "Continue" at bounding box center [586, 453] width 351 height 33
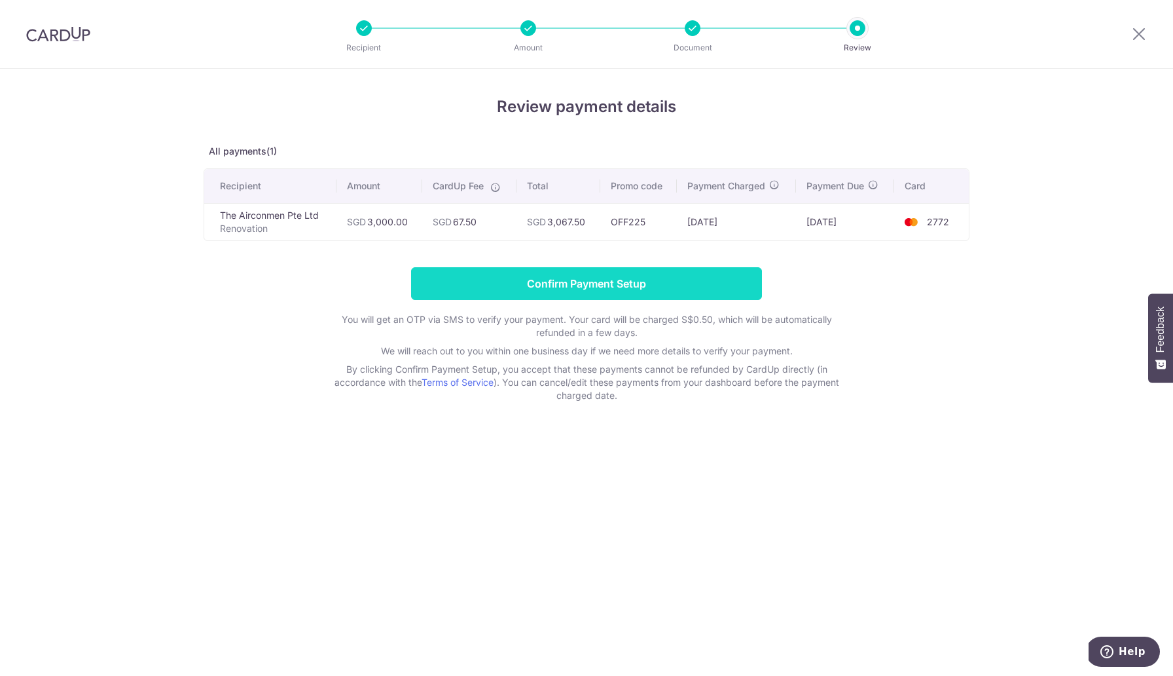
click at [580, 275] on input "Confirm Payment Setup" at bounding box center [586, 283] width 351 height 33
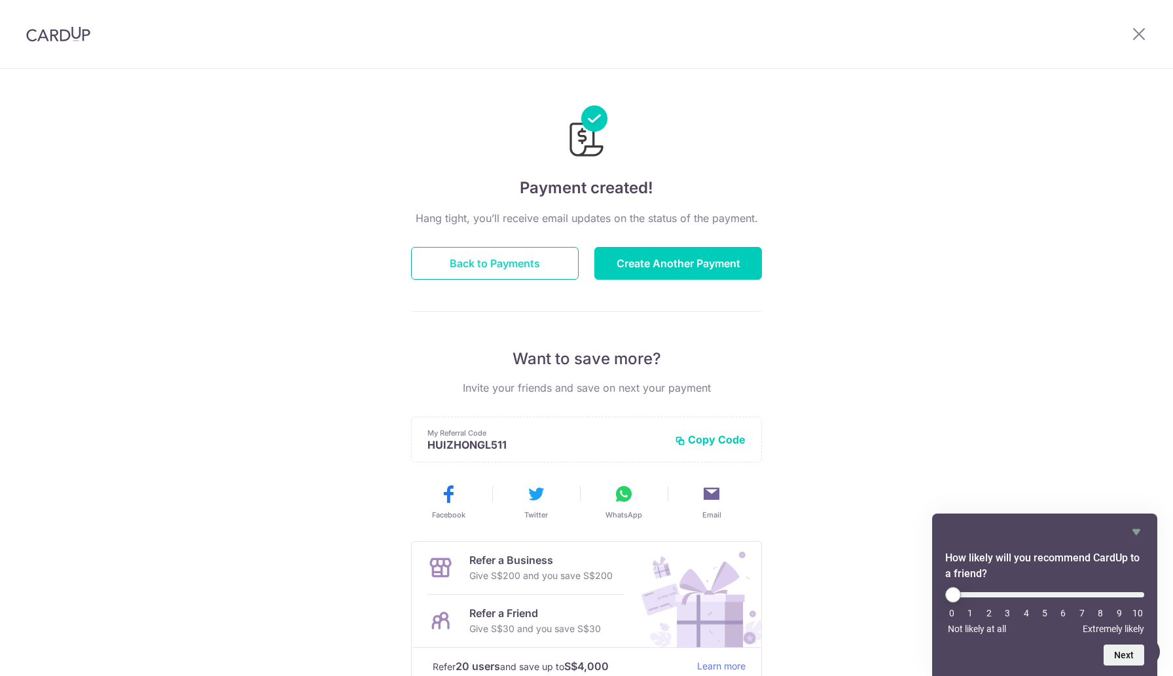
click at [511, 265] on button "Back to Payments" at bounding box center [495, 263] width 168 height 33
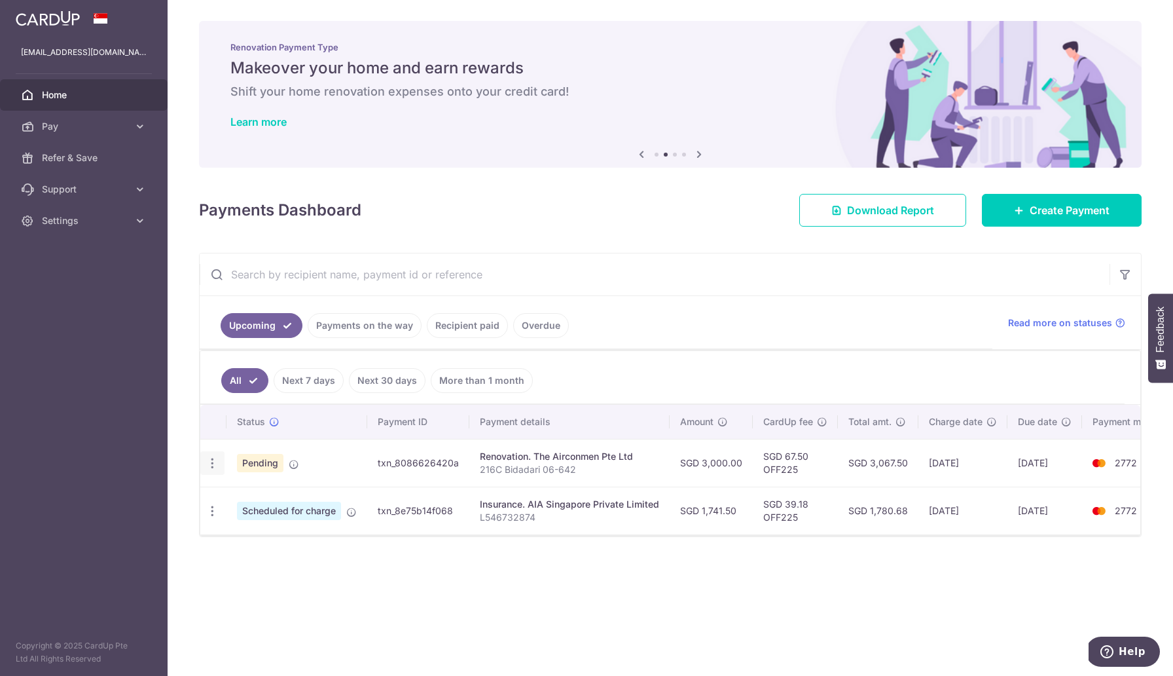
click at [209, 473] on div "Update payment Cancel payment" at bounding box center [212, 463] width 24 height 24
click at [211, 470] on div "Update payment Cancel payment" at bounding box center [212, 463] width 24 height 24
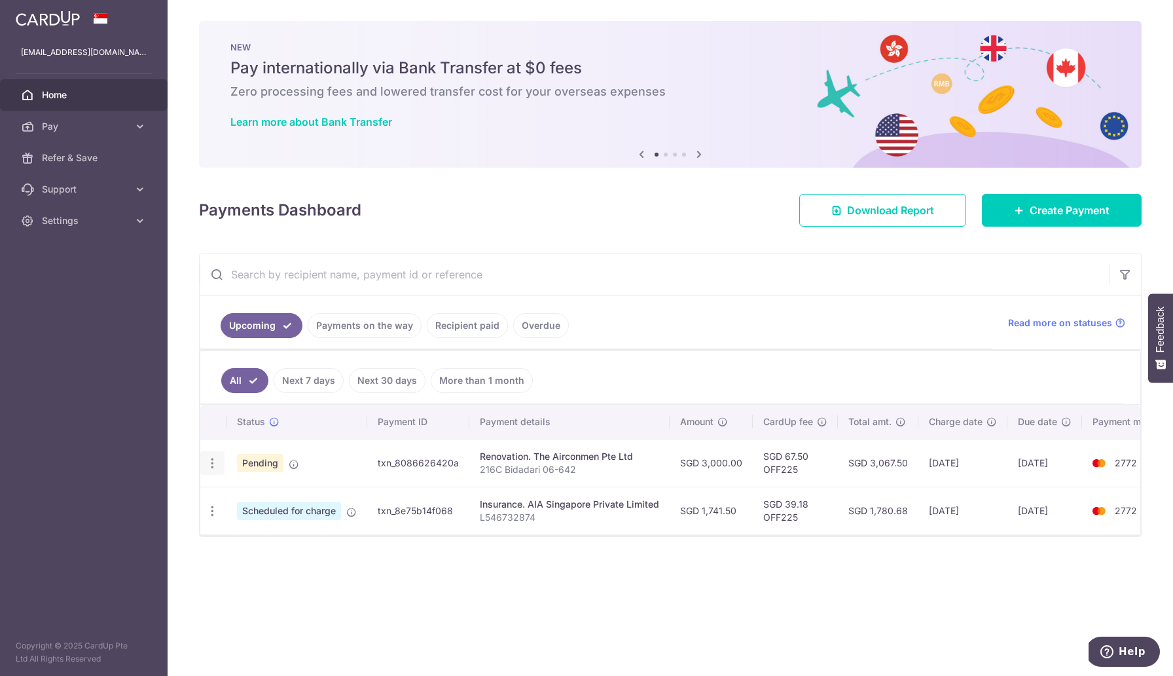
click at [209, 464] on icon "button" at bounding box center [213, 463] width 14 height 14
click at [250, 492] on span "Update payment" at bounding box center [282, 499] width 89 height 16
radio input "true"
type input "3,000.00"
type input "10/09/2025"
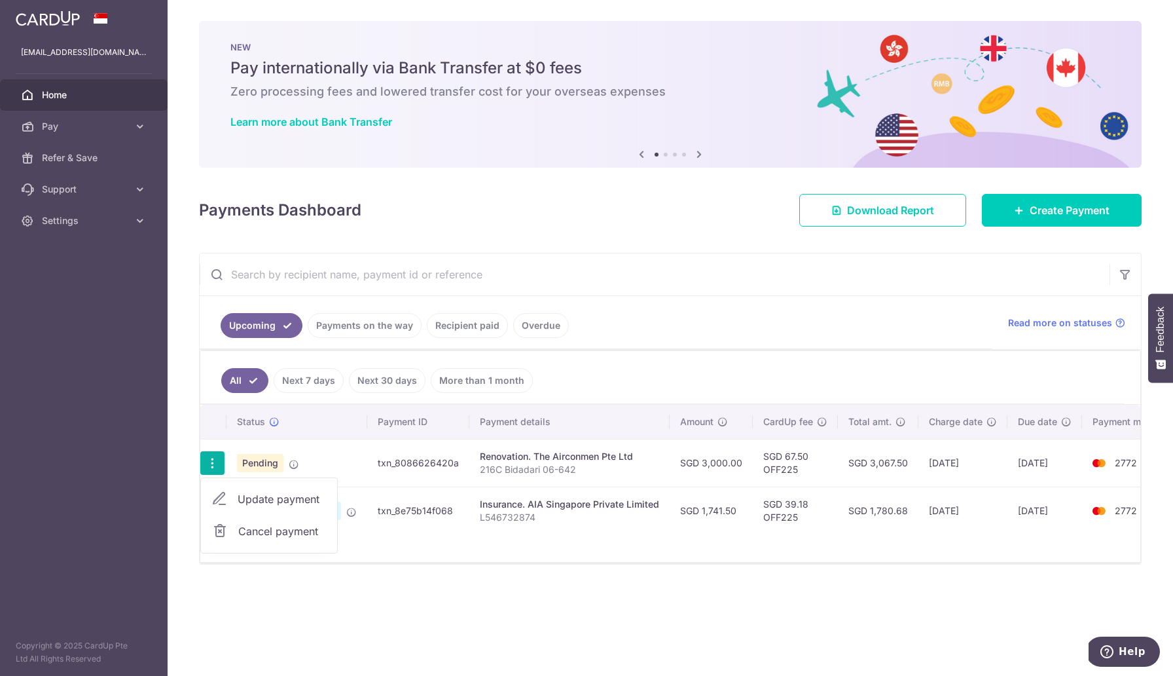
type input "216C Bidadari 06-642"
type input "50%"
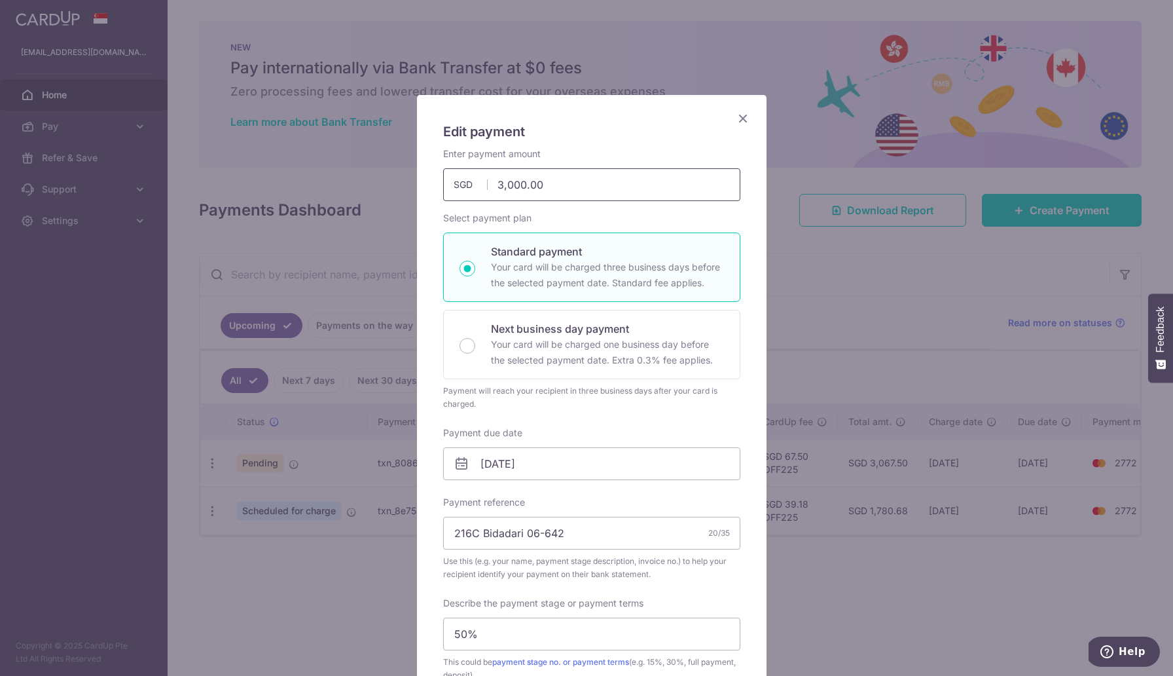
type input "OFF225"
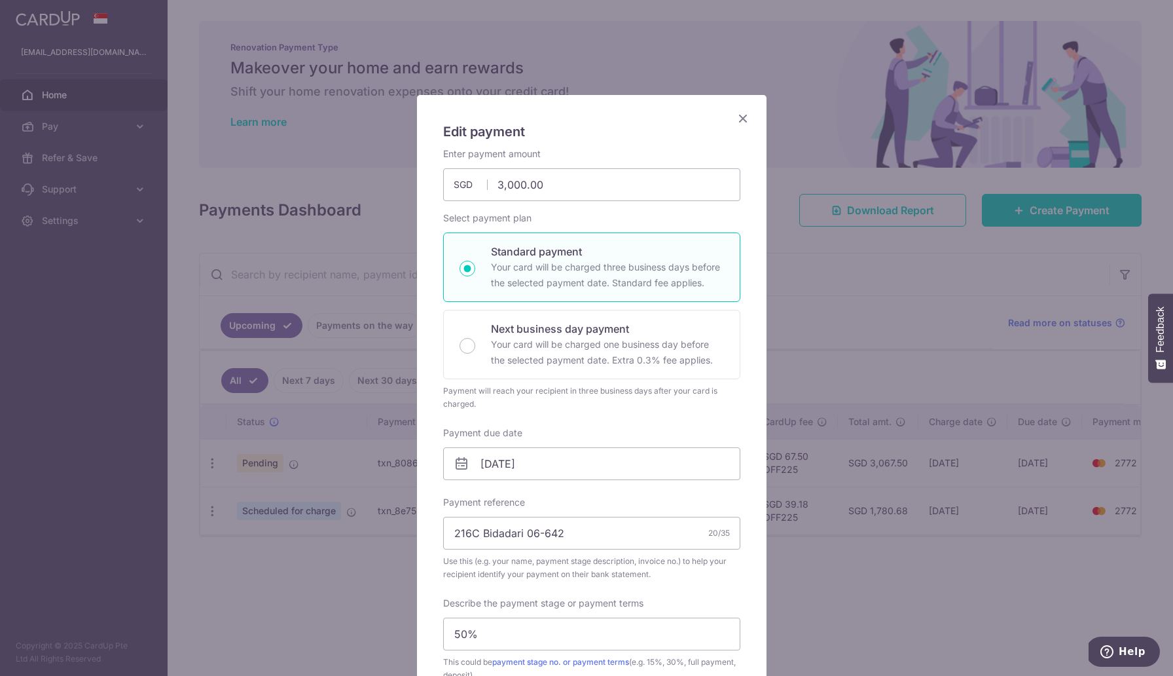
click at [741, 119] on icon "Close" at bounding box center [743, 118] width 16 height 16
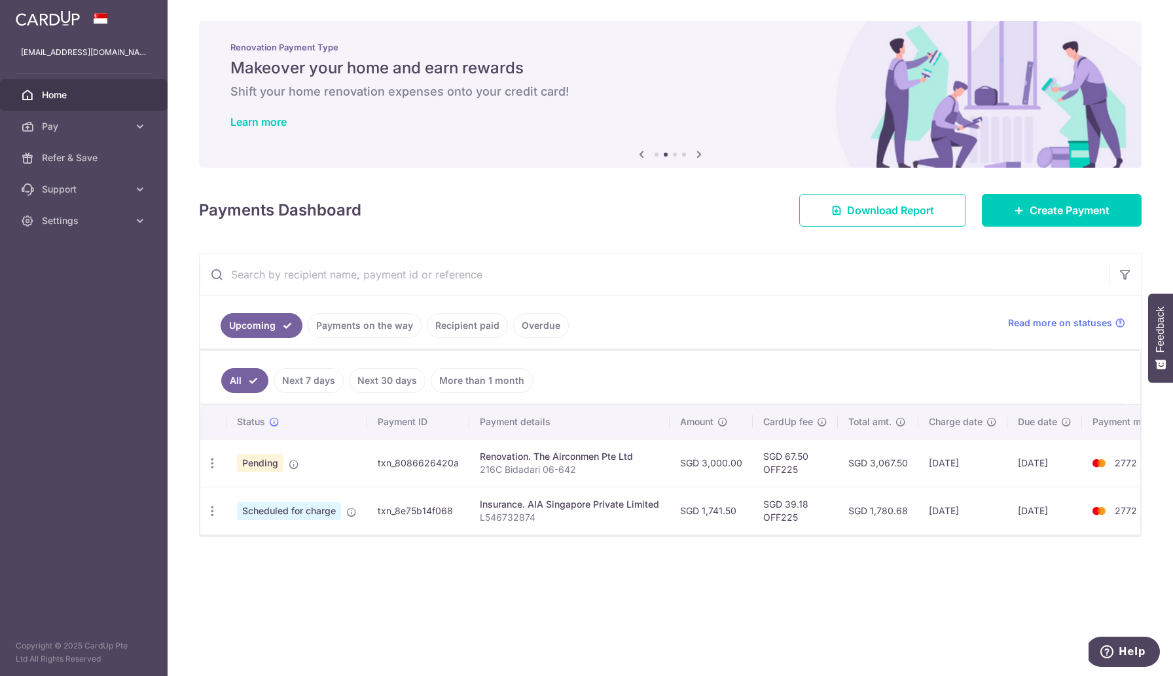
click at [547, 456] on div "Renovation. The Airconmen Pte Ltd" at bounding box center [569, 456] width 179 height 13
click at [57, 124] on span "Pay" at bounding box center [85, 126] width 86 height 13
click at [69, 162] on span "Payments" at bounding box center [85, 157] width 86 height 13
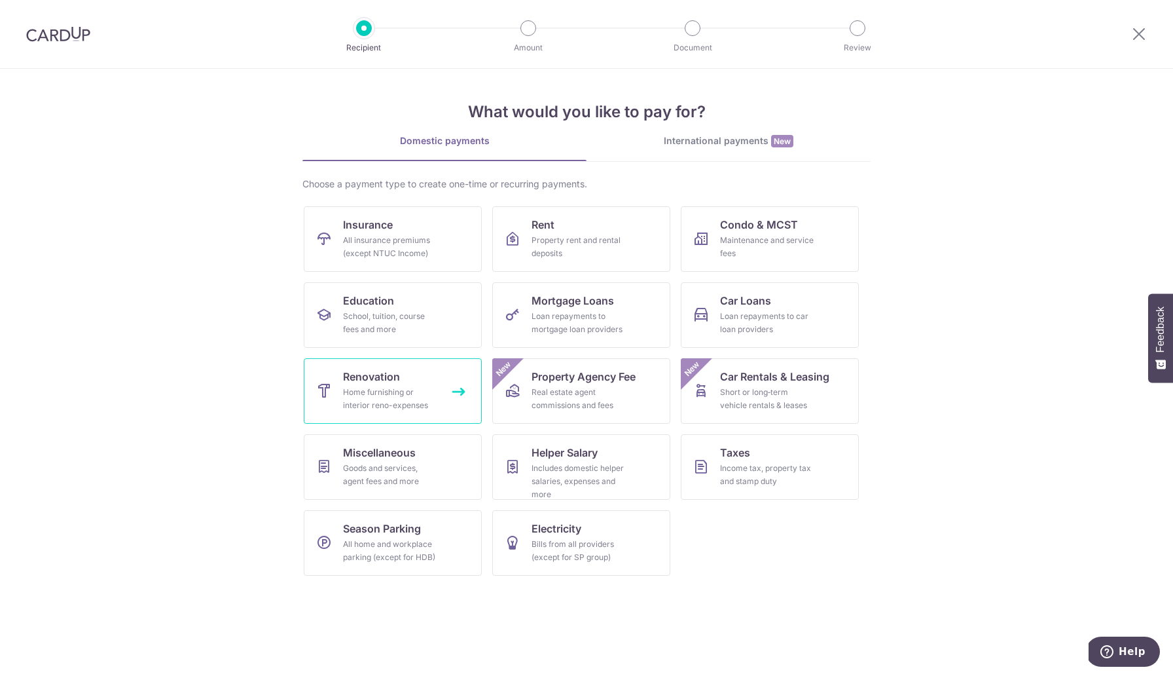
click at [361, 370] on span "Renovation" at bounding box center [371, 377] width 57 height 16
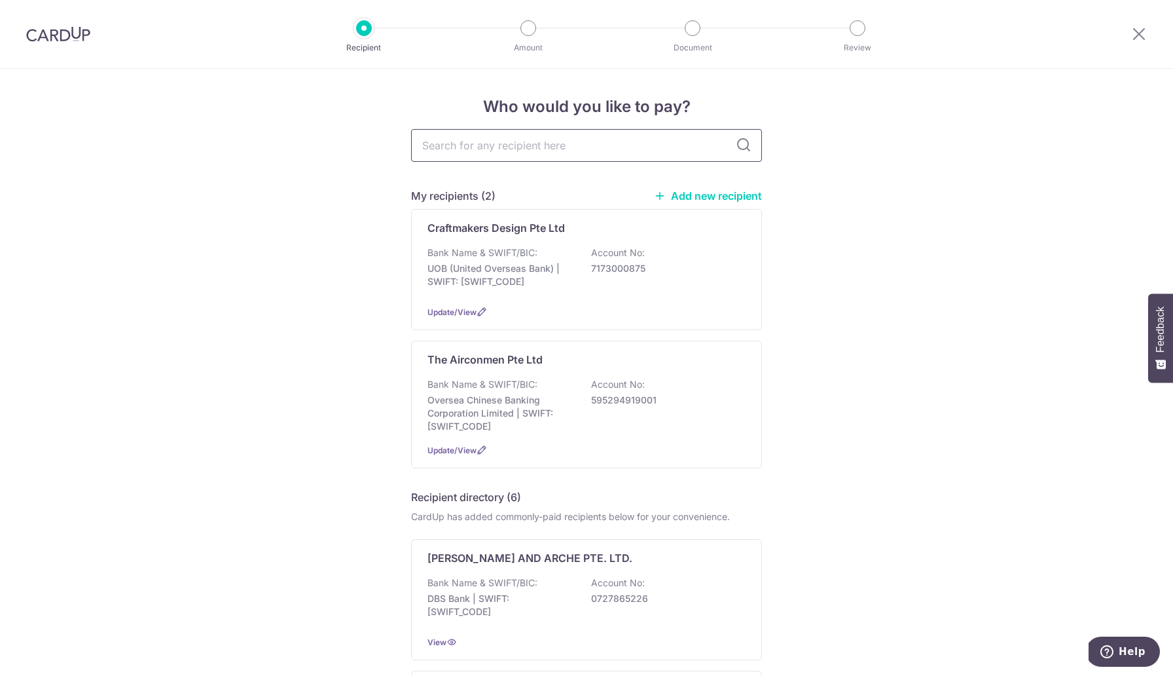
click at [530, 141] on input "text" at bounding box center [586, 145] width 351 height 33
type input "cra"
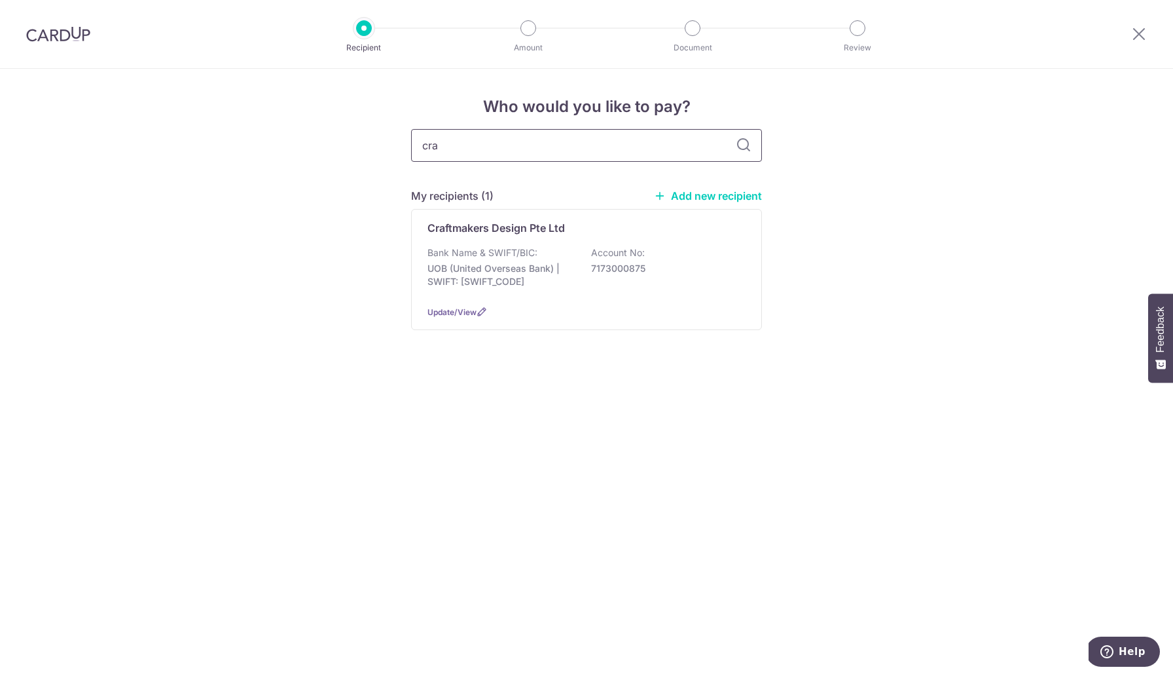
click at [473, 146] on input "cra" at bounding box center [586, 145] width 351 height 33
click at [472, 146] on input "cra" at bounding box center [586, 145] width 351 height 33
